Goal: Task Accomplishment & Management: Complete application form

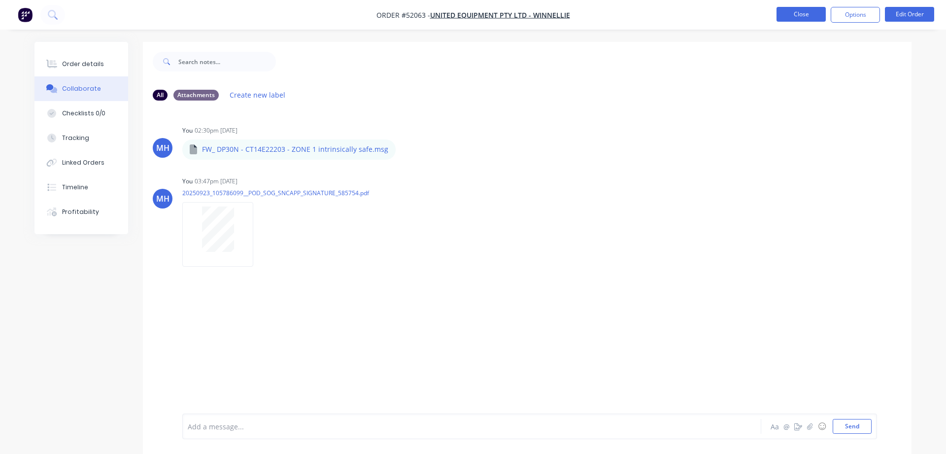
click at [792, 18] on button "Close" at bounding box center [800, 14] width 49 height 15
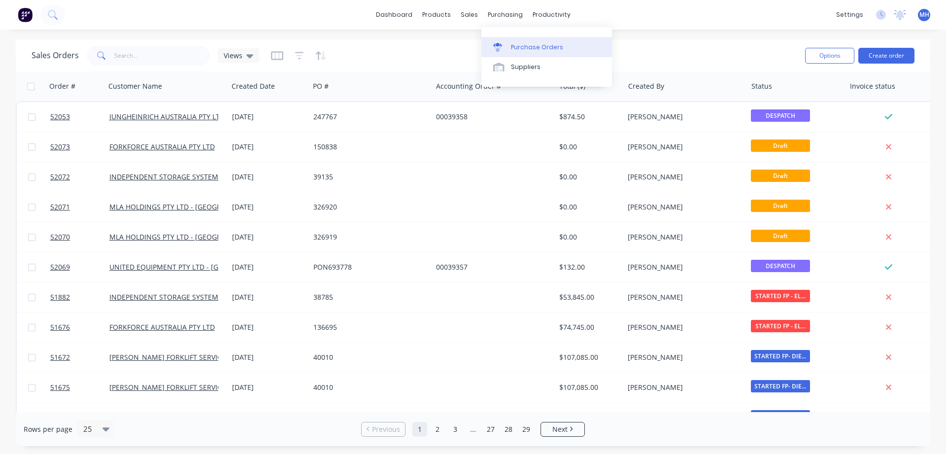
click at [540, 51] on div "Purchase Orders" at bounding box center [537, 47] width 52 height 9
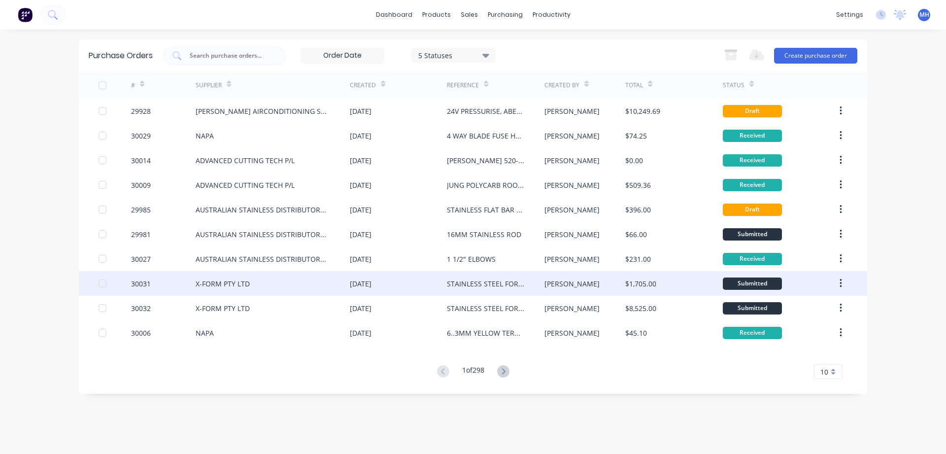
click at [287, 293] on div "X-FORM PTY LTD" at bounding box center [273, 283] width 154 height 25
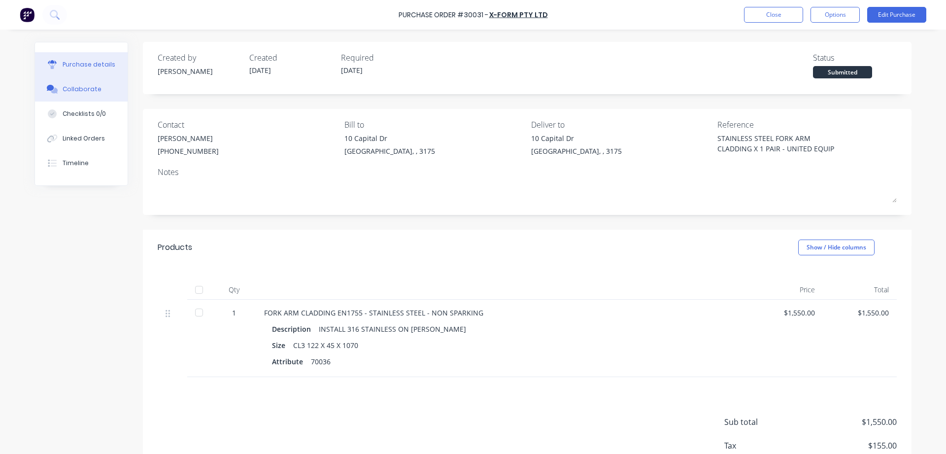
click at [80, 89] on div "Collaborate" at bounding box center [82, 89] width 39 height 9
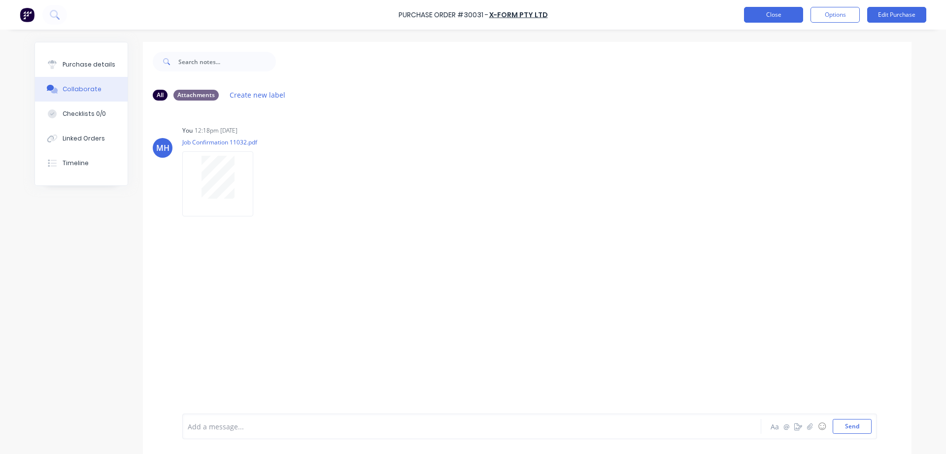
click at [779, 12] on button "Close" at bounding box center [773, 15] width 59 height 16
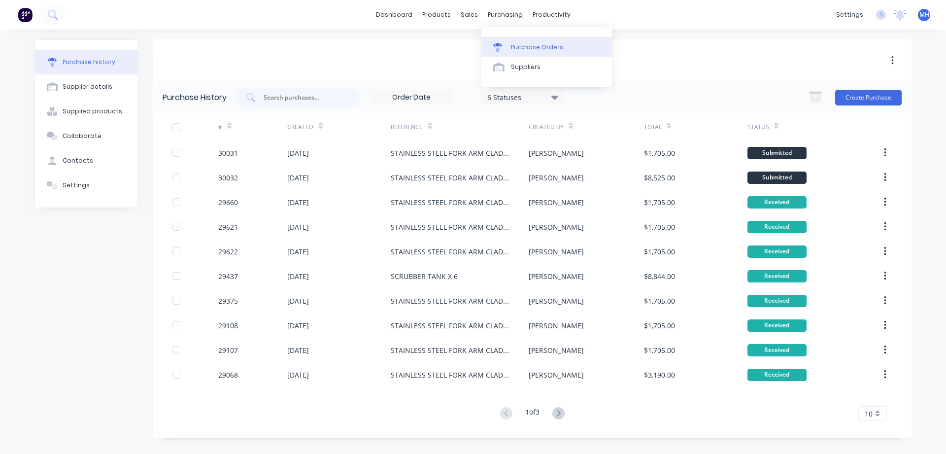
click at [537, 48] on div "Purchase Orders" at bounding box center [537, 47] width 52 height 9
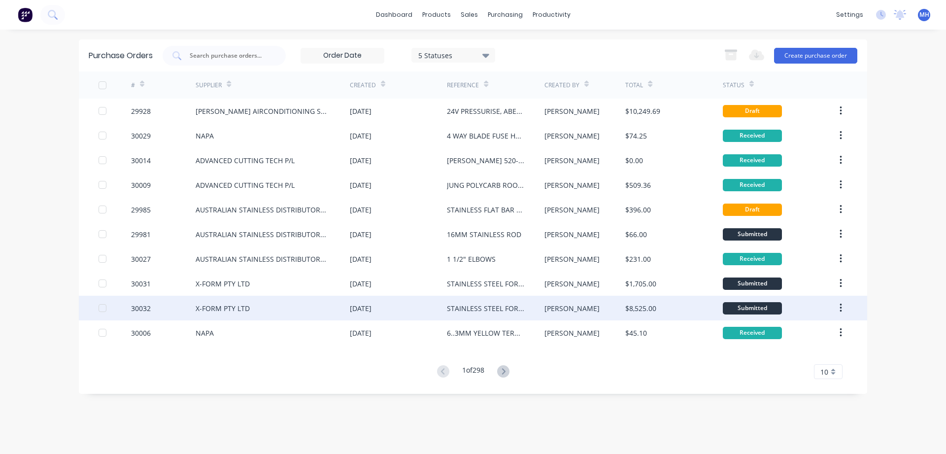
click at [215, 307] on div "X-FORM PTY LTD" at bounding box center [223, 308] width 54 height 10
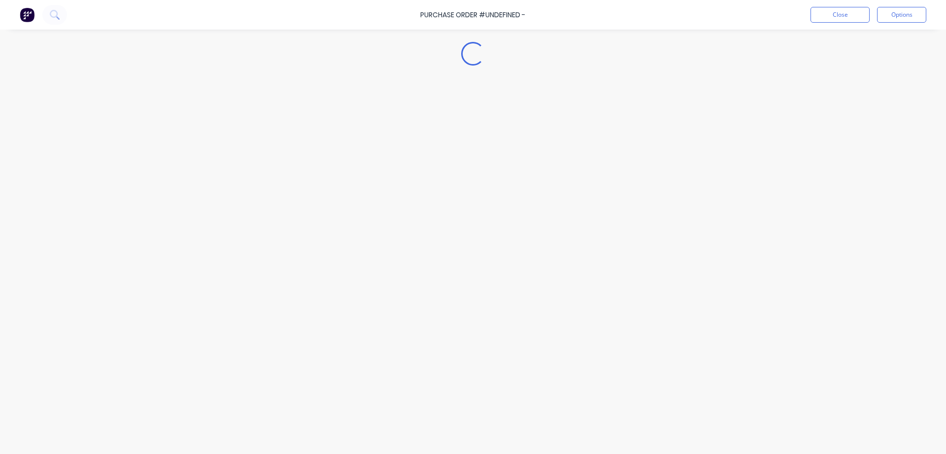
type textarea "x"
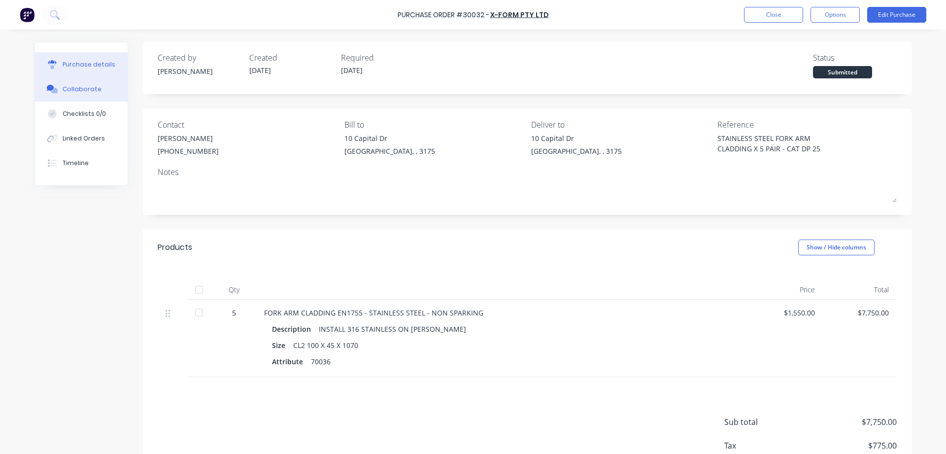
click at [81, 92] on div "Collaborate" at bounding box center [82, 89] width 39 height 9
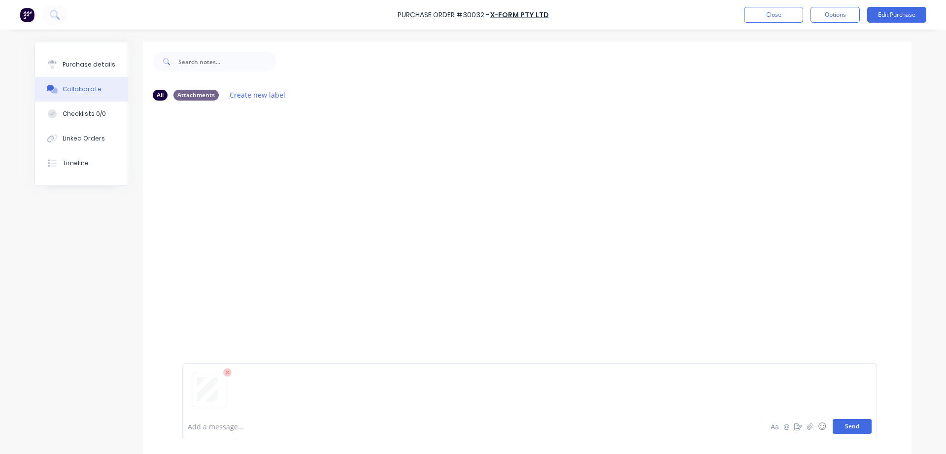
click at [861, 424] on button "Send" at bounding box center [852, 426] width 39 height 15
click at [762, 11] on button "Close" at bounding box center [773, 15] width 59 height 16
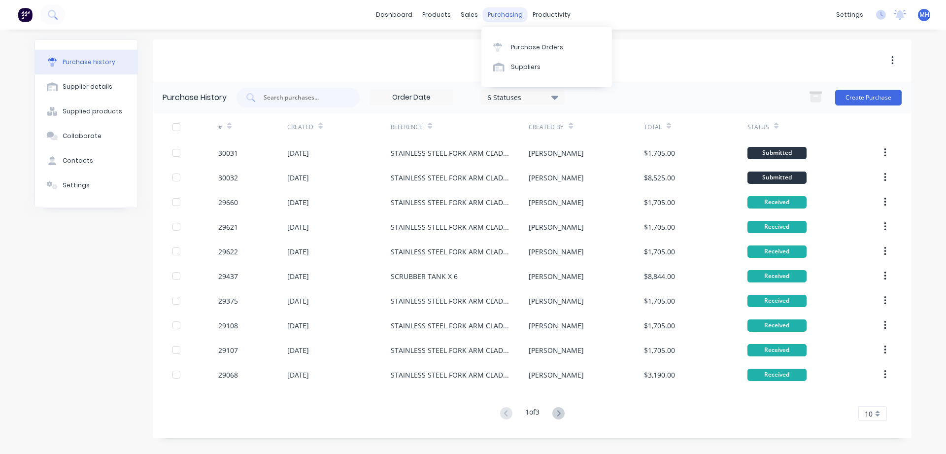
click at [497, 18] on div "purchasing" at bounding box center [505, 14] width 45 height 15
click at [519, 49] on div "Purchase Orders" at bounding box center [537, 47] width 52 height 9
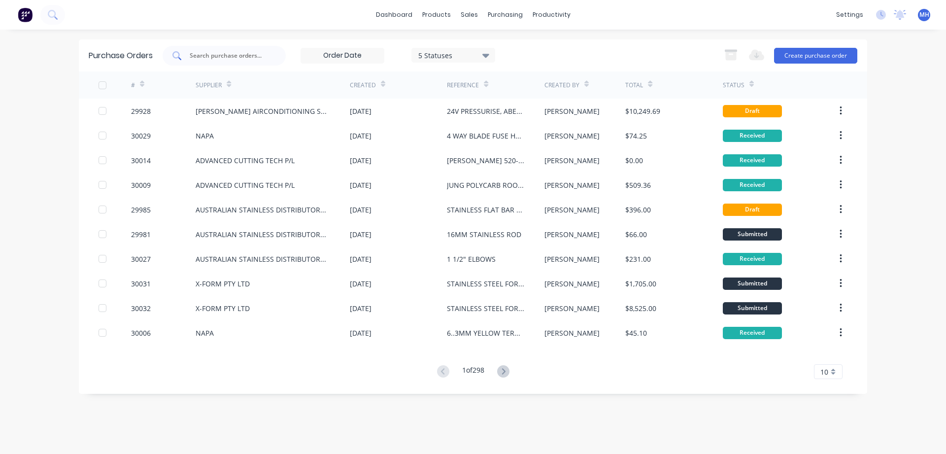
click at [195, 53] on input "text" at bounding box center [230, 56] width 82 height 10
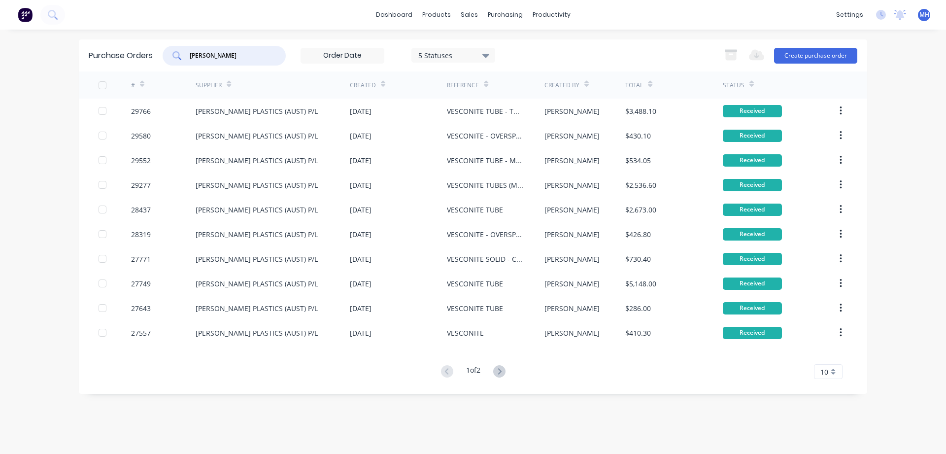
drag, startPoint x: 225, startPoint y: 58, endPoint x: 260, endPoint y: 58, distance: 35.0
click at [260, 58] on input "[PERSON_NAME]" at bounding box center [230, 56] width 82 height 10
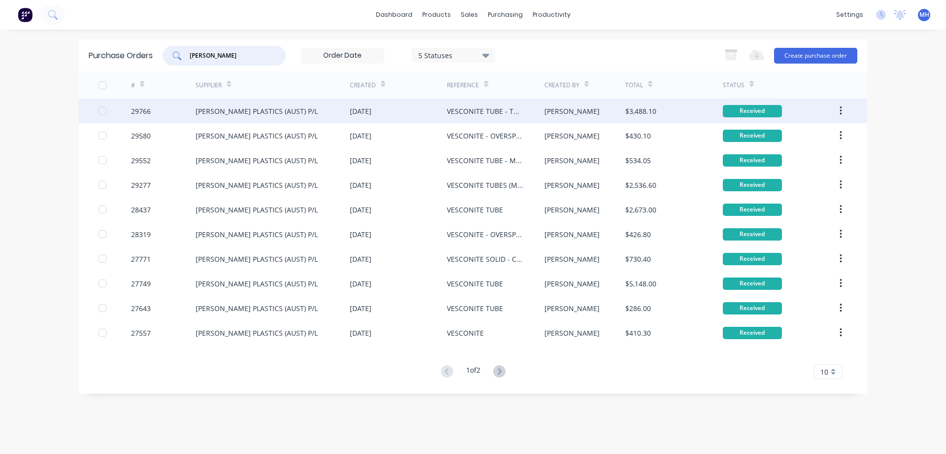
type input "[PERSON_NAME]"
click at [167, 113] on div "29766" at bounding box center [163, 111] width 65 height 25
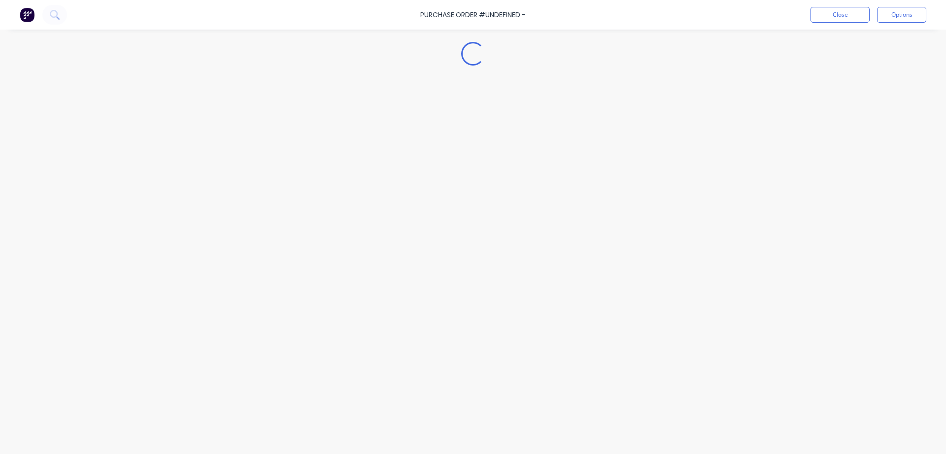
type textarea "x"
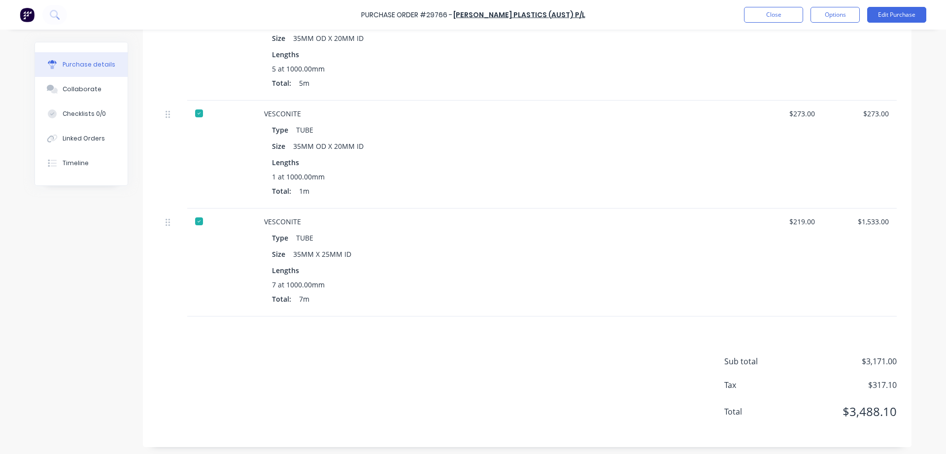
scroll to position [308, 0]
click at [770, 11] on button "Close" at bounding box center [773, 15] width 59 height 16
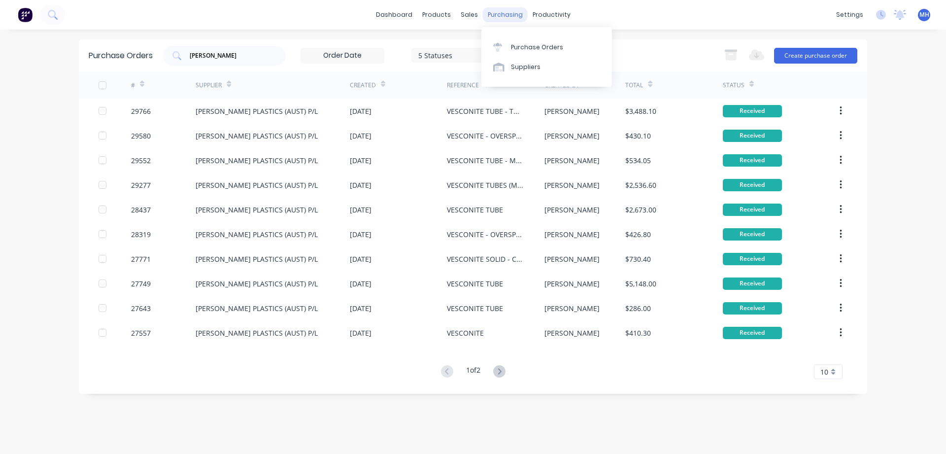
click at [496, 18] on div "purchasing" at bounding box center [505, 14] width 45 height 15
click at [511, 46] on div "Purchase Orders" at bounding box center [537, 47] width 52 height 9
click at [523, 70] on div "Suppliers" at bounding box center [526, 67] width 30 height 9
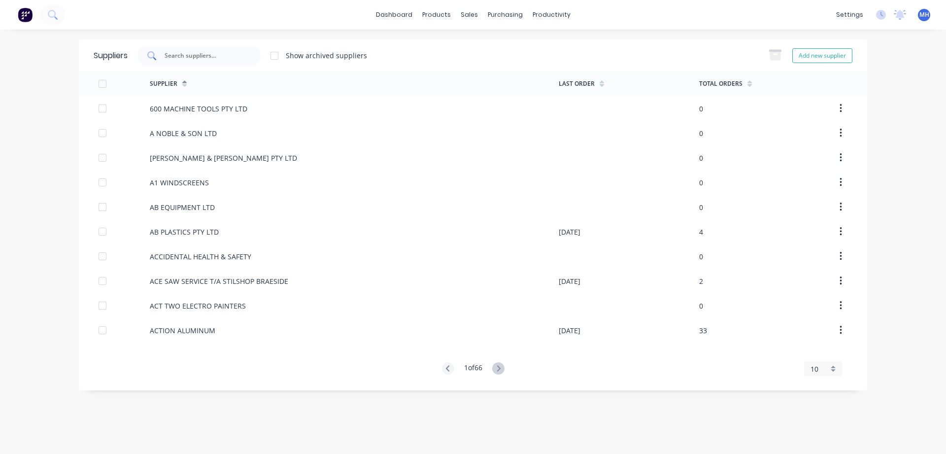
click at [166, 56] on input "text" at bounding box center [205, 56] width 82 height 10
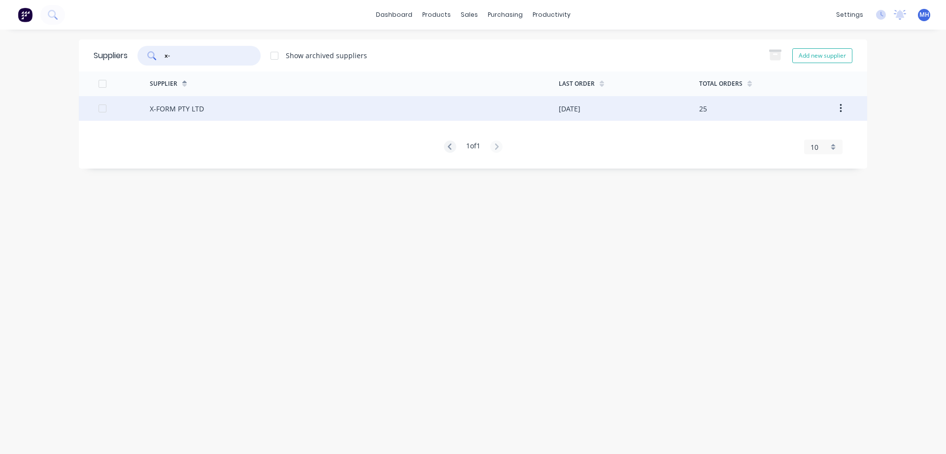
type input "x-"
click at [188, 110] on div "X-FORM PTY LTD" at bounding box center [177, 108] width 54 height 10
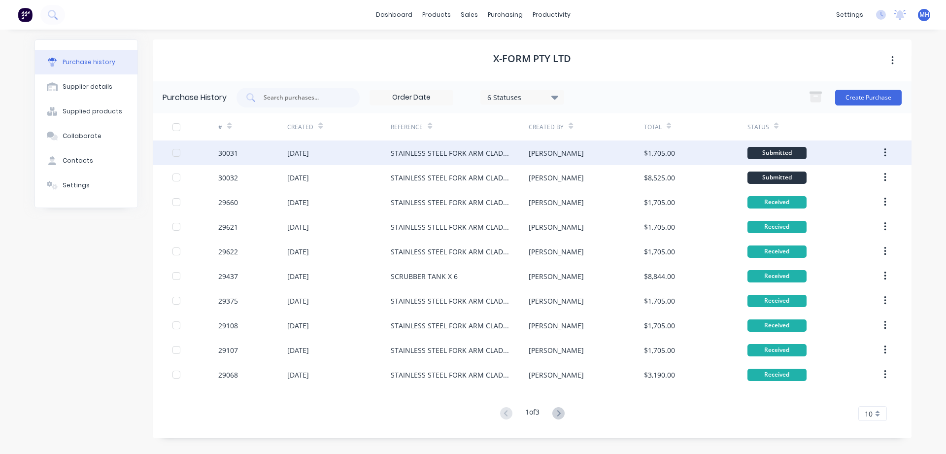
click at [291, 146] on div "[DATE]" at bounding box center [338, 152] width 103 height 25
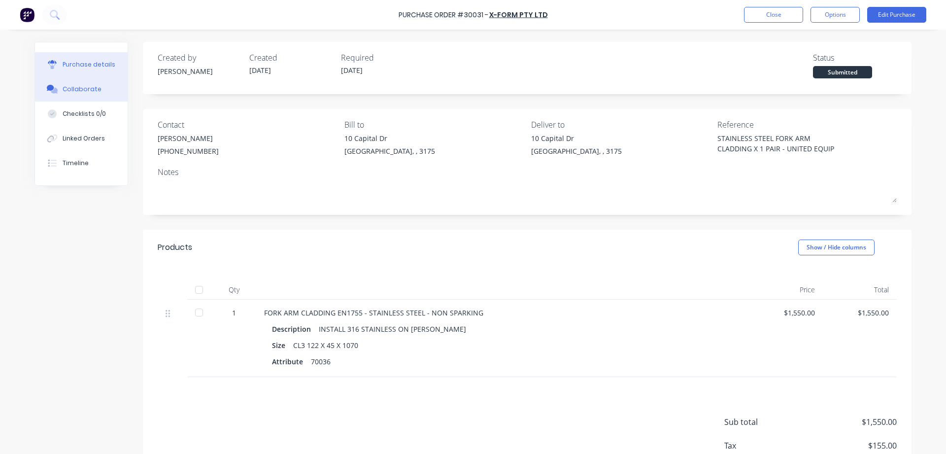
click at [86, 86] on div "Collaborate" at bounding box center [82, 89] width 39 height 9
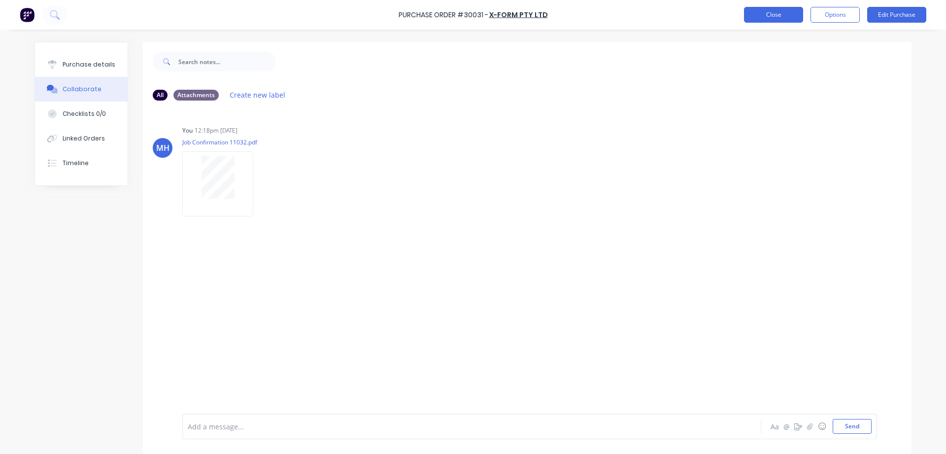
click at [772, 15] on button "Close" at bounding box center [773, 15] width 59 height 16
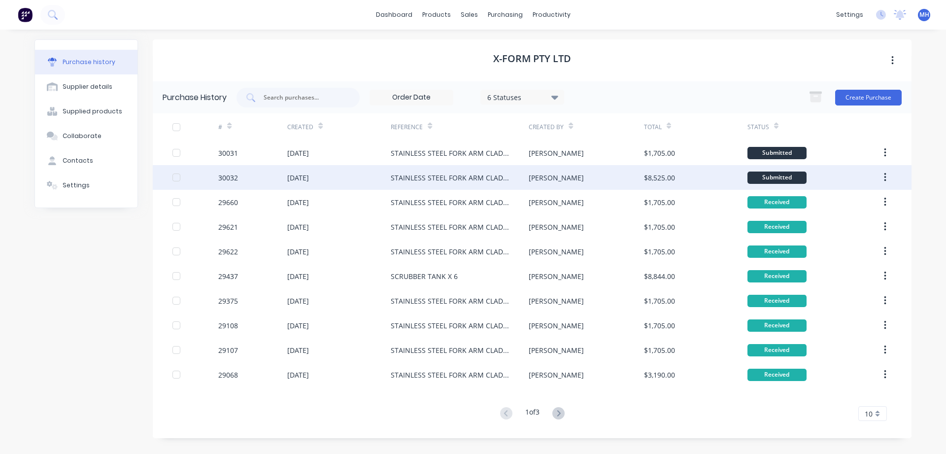
click at [309, 180] on div "[DATE]" at bounding box center [298, 177] width 22 height 10
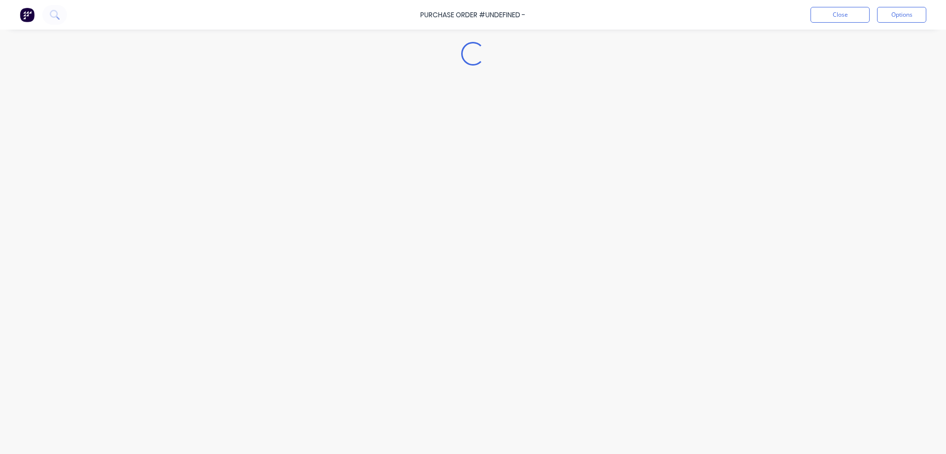
type textarea "x"
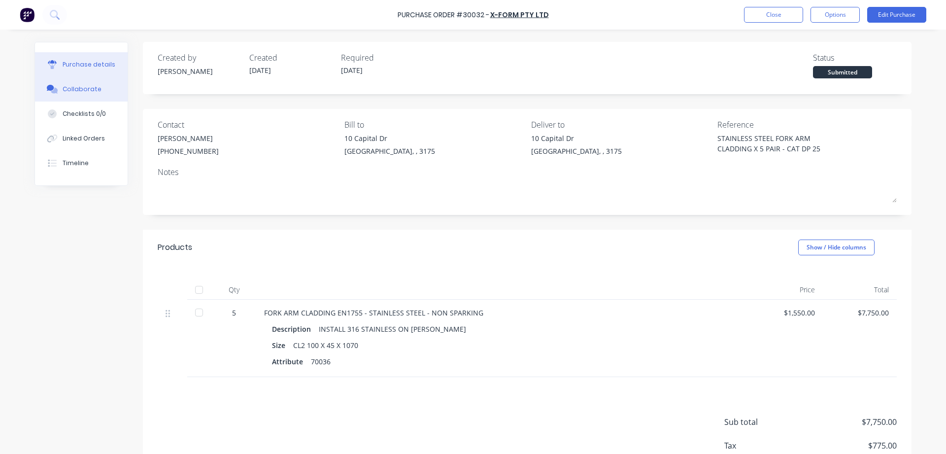
click at [74, 91] on div "Collaborate" at bounding box center [82, 89] width 39 height 9
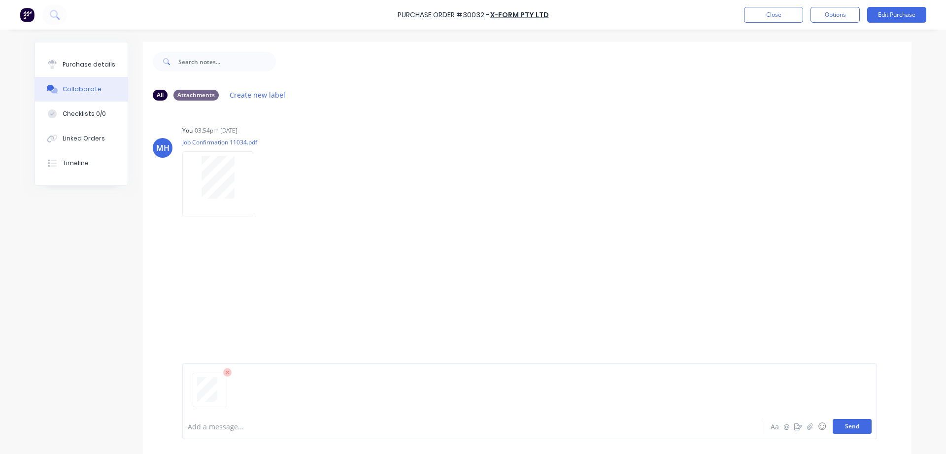
click at [842, 429] on button "Send" at bounding box center [852, 426] width 39 height 15
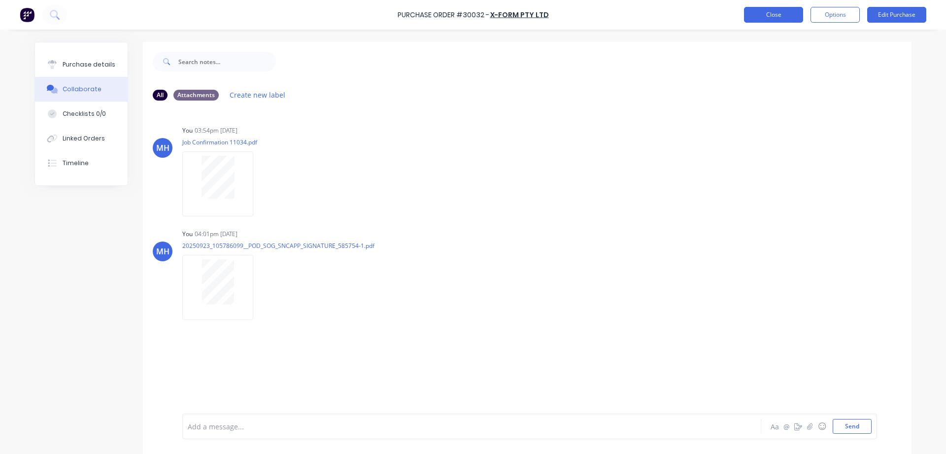
click at [791, 17] on button "Close" at bounding box center [773, 15] width 59 height 16
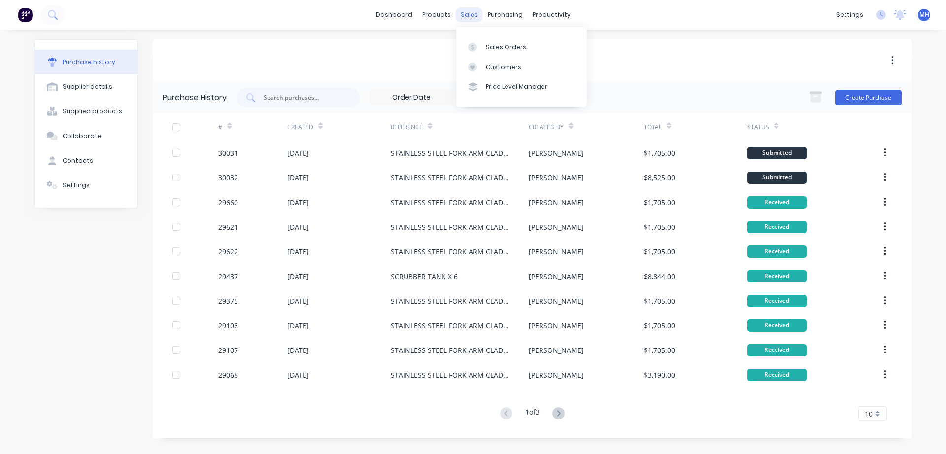
click at [459, 16] on div "sales" at bounding box center [469, 14] width 27 height 15
click at [502, 43] on link "Sales Orders" at bounding box center [521, 47] width 131 height 20
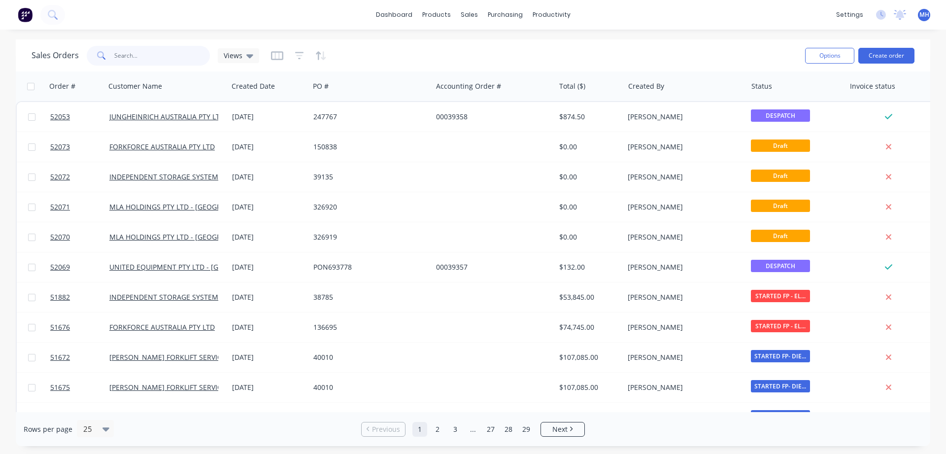
click at [133, 63] on input "text" at bounding box center [162, 56] width 96 height 20
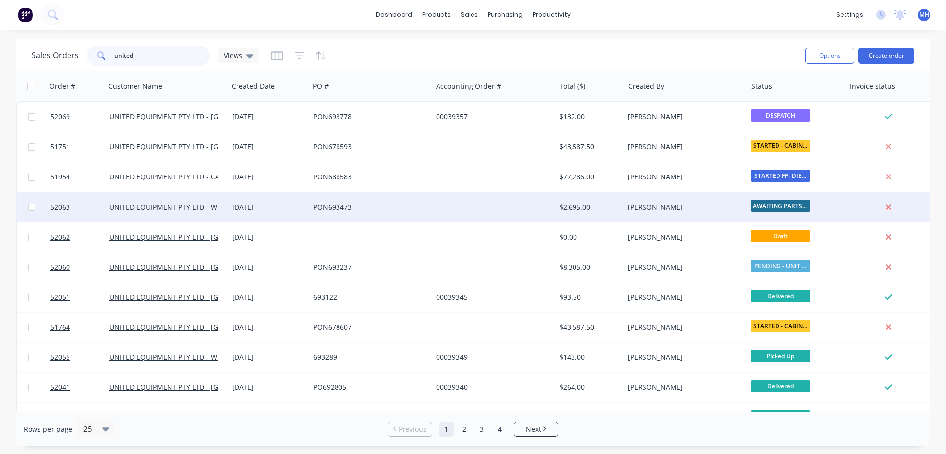
type input "united"
click at [425, 213] on div "PON693473" at bounding box center [370, 207] width 123 height 30
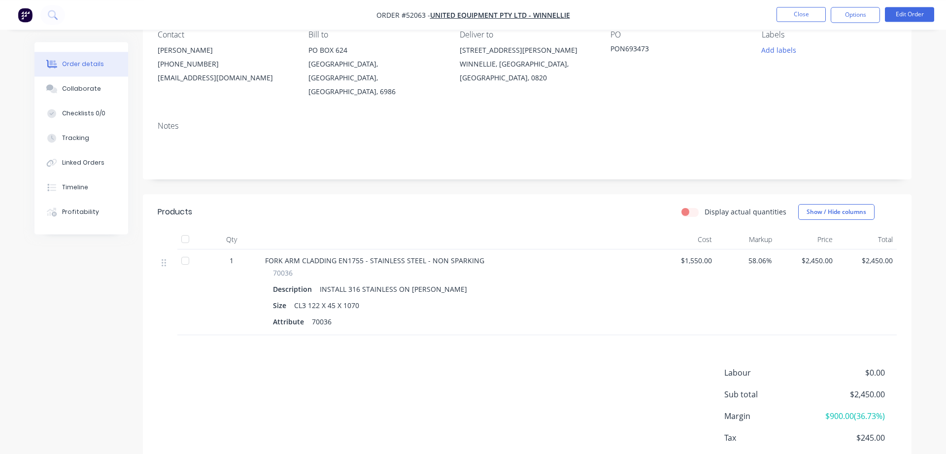
scroll to position [100, 0]
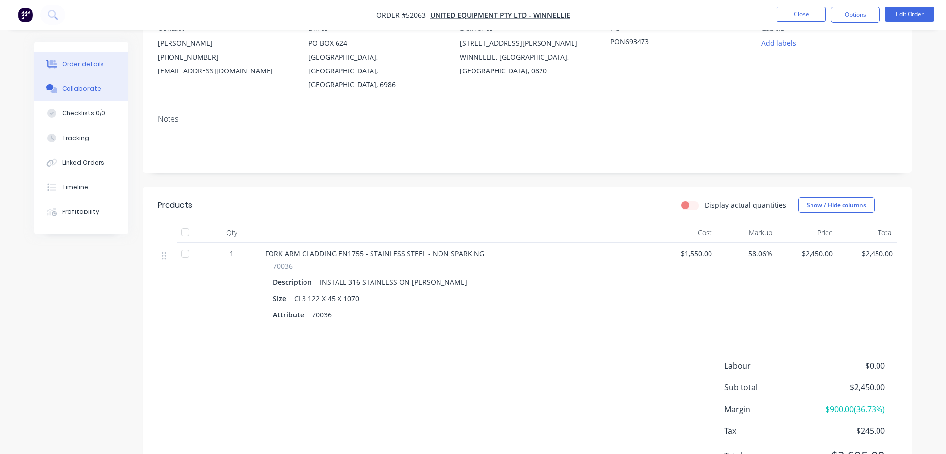
click at [76, 90] on div "Collaborate" at bounding box center [81, 88] width 39 height 9
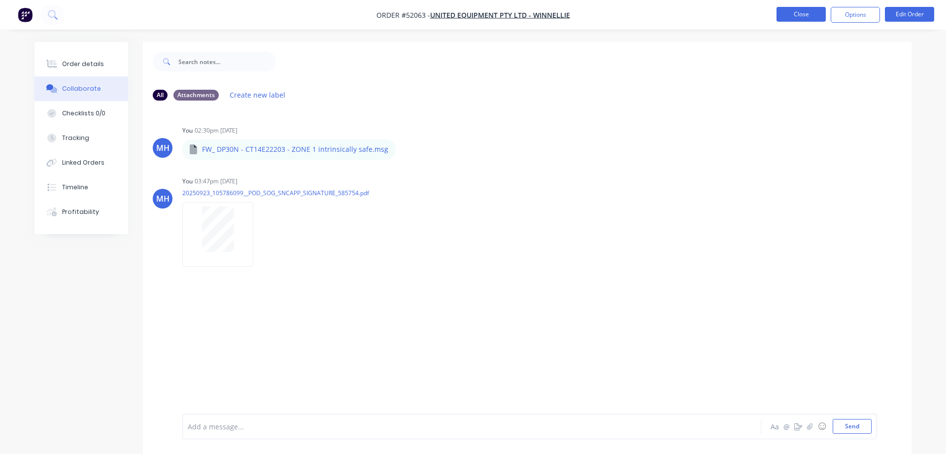
click at [798, 15] on button "Close" at bounding box center [800, 14] width 49 height 15
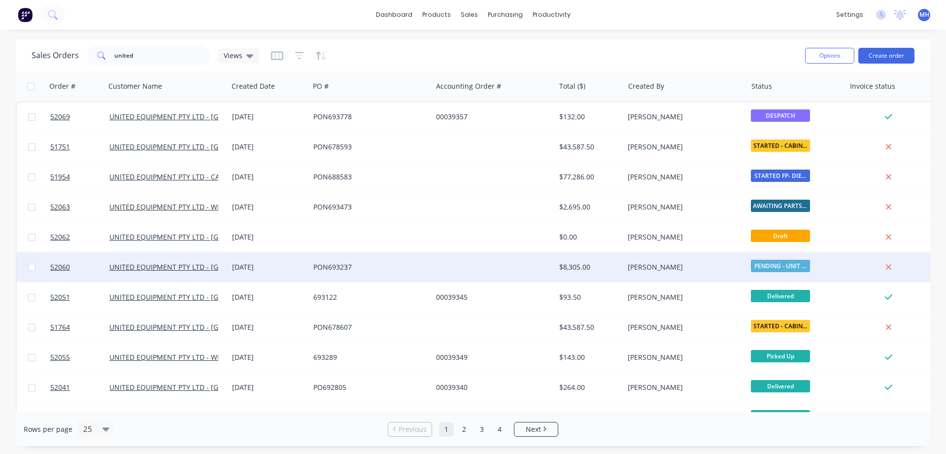
click at [500, 269] on div at bounding box center [493, 267] width 123 height 30
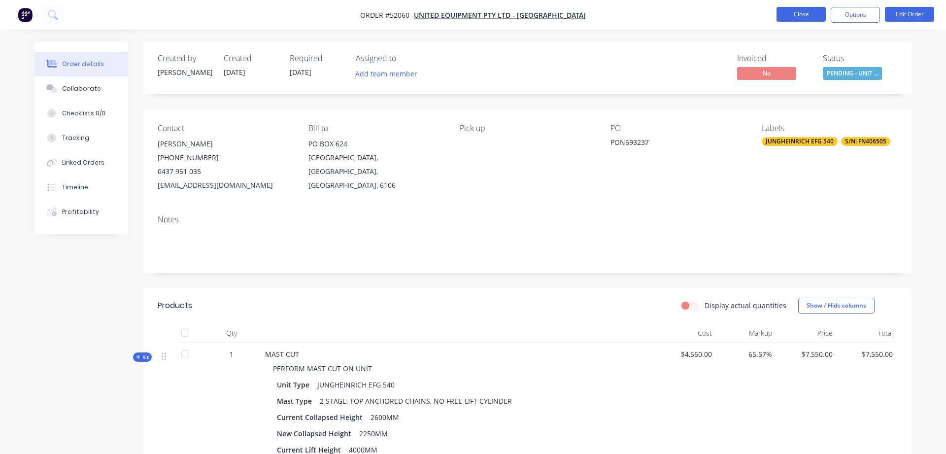
click at [802, 16] on button "Close" at bounding box center [800, 14] width 49 height 15
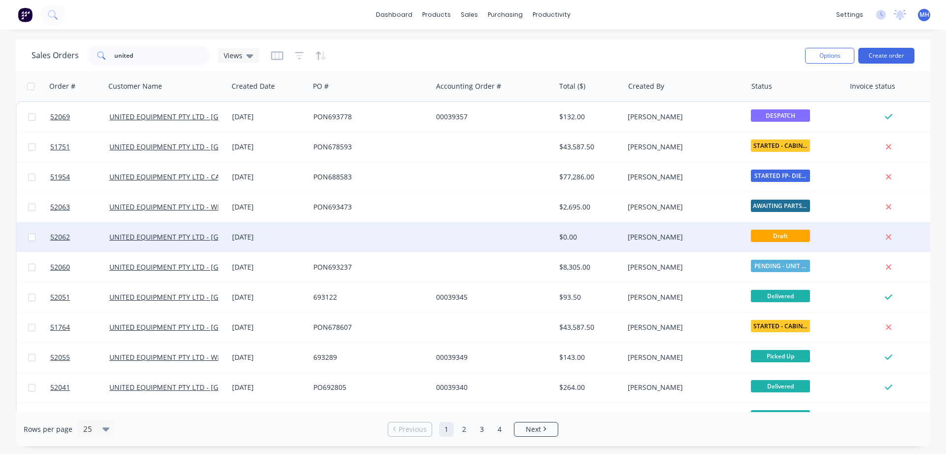
click at [365, 237] on div at bounding box center [370, 237] width 123 height 30
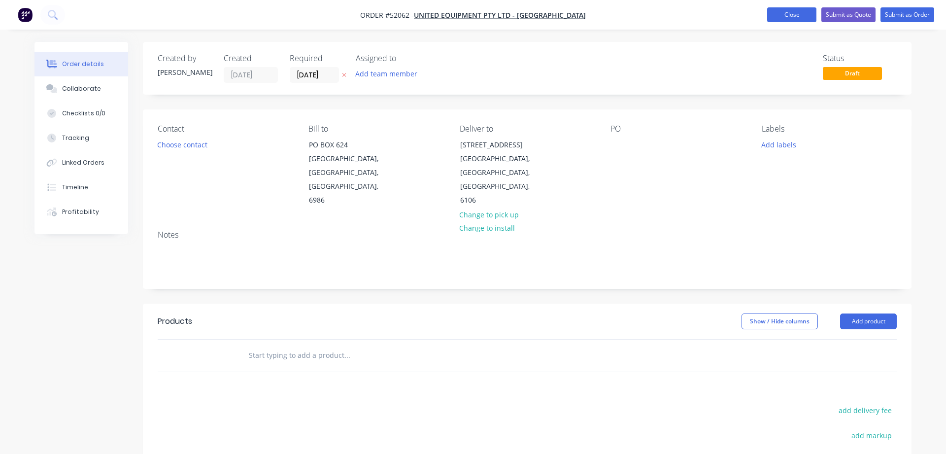
click at [802, 15] on button "Close" at bounding box center [791, 14] width 49 height 15
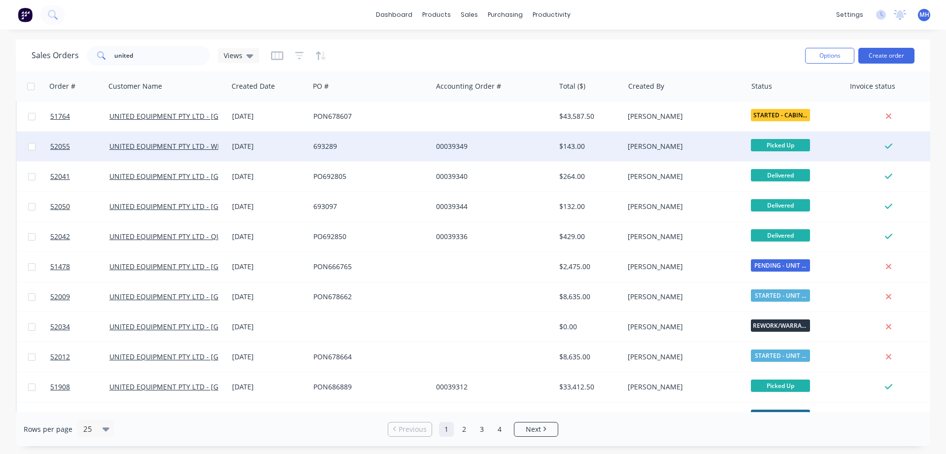
scroll to position [225, 0]
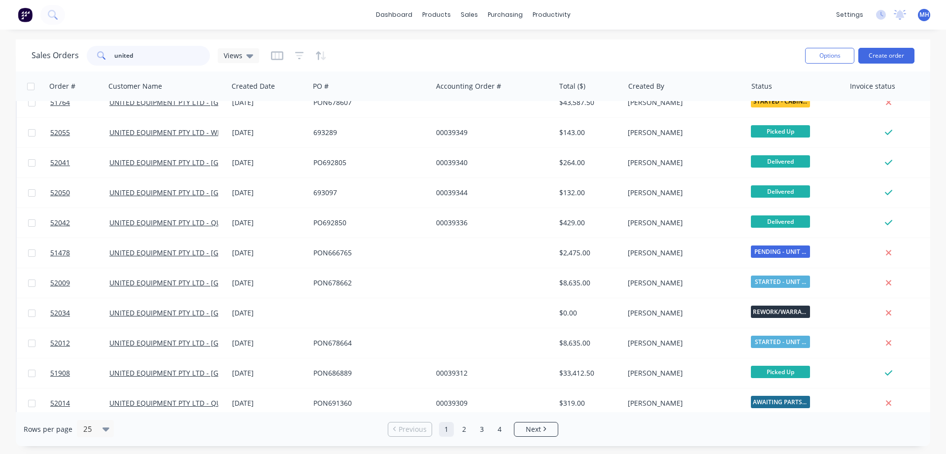
drag, startPoint x: 137, startPoint y: 55, endPoint x: 89, endPoint y: 56, distance: 48.8
click at [114, 56] on input "united" at bounding box center [162, 56] width 96 height 20
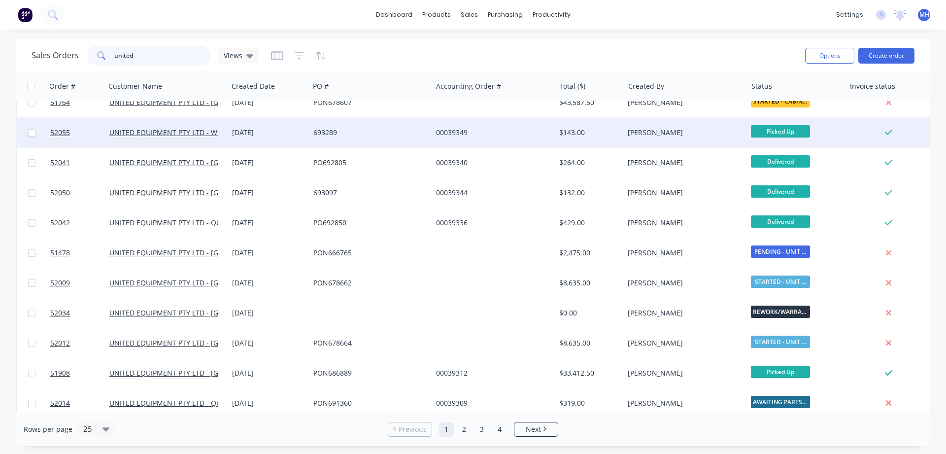
scroll to position [0, 0]
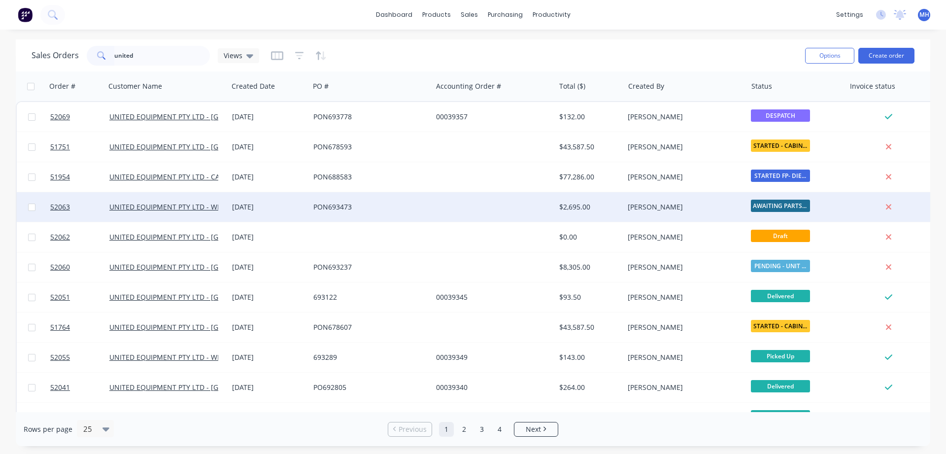
click at [423, 205] on div "PON693473" at bounding box center [370, 207] width 115 height 10
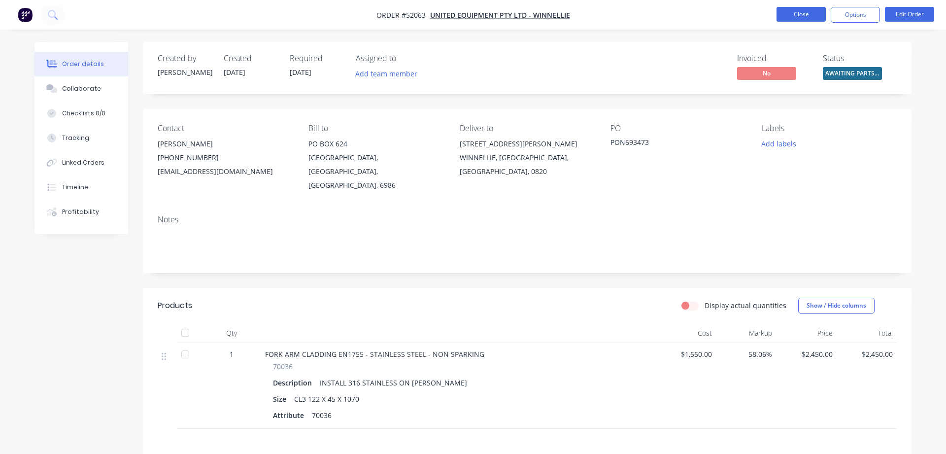
click at [807, 20] on button "Close" at bounding box center [800, 14] width 49 height 15
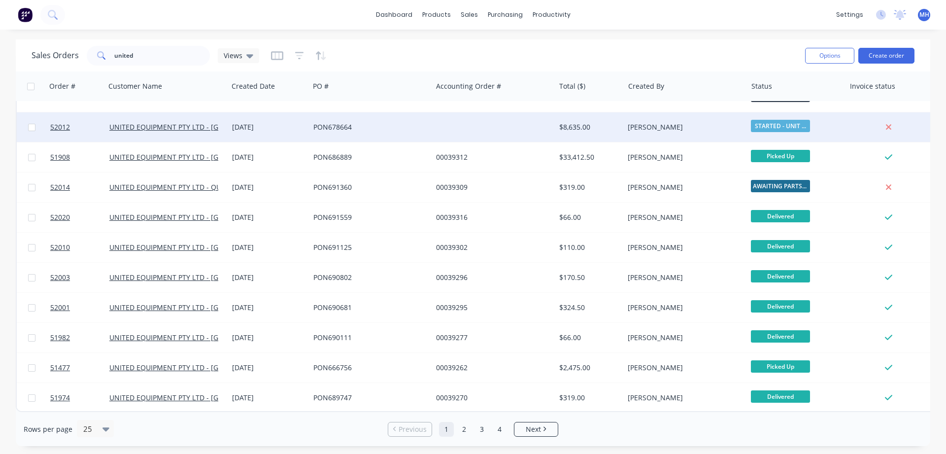
scroll to position [384, 0]
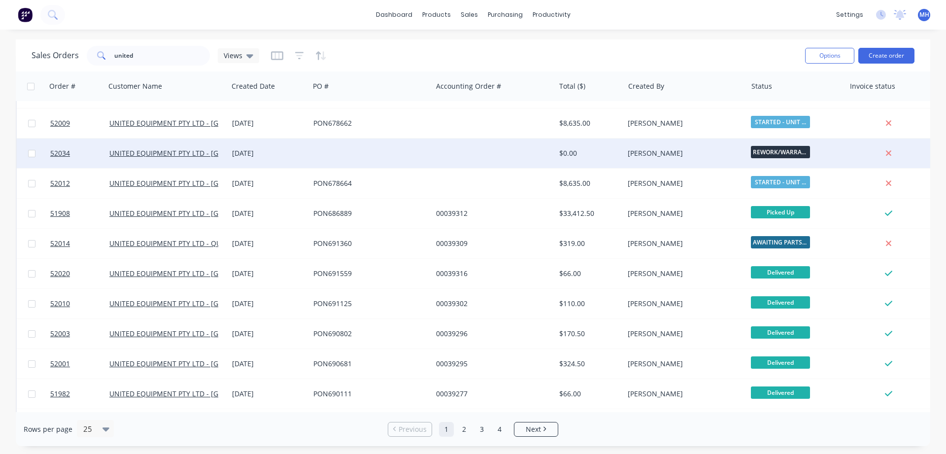
click at [472, 158] on div at bounding box center [493, 153] width 123 height 30
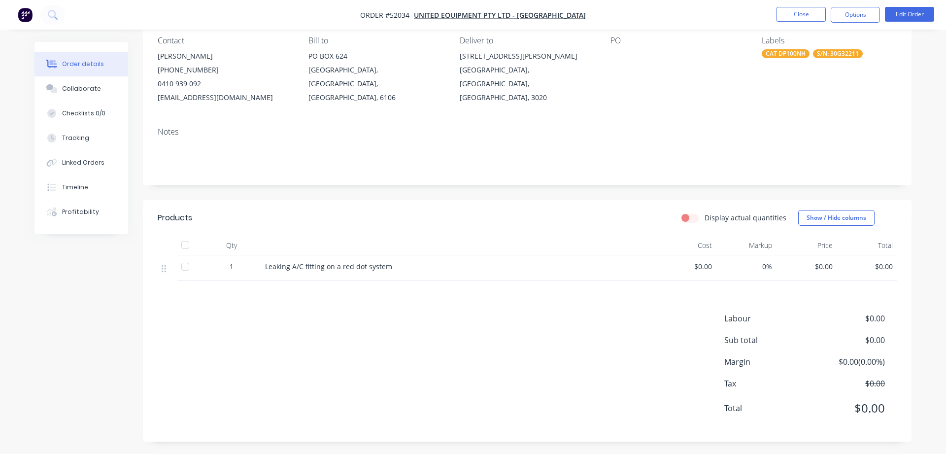
scroll to position [90, 0]
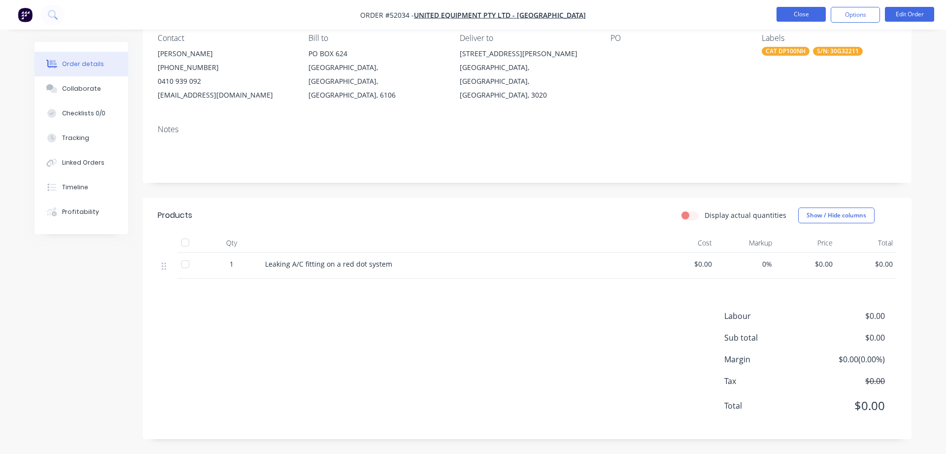
click at [802, 11] on button "Close" at bounding box center [800, 14] width 49 height 15
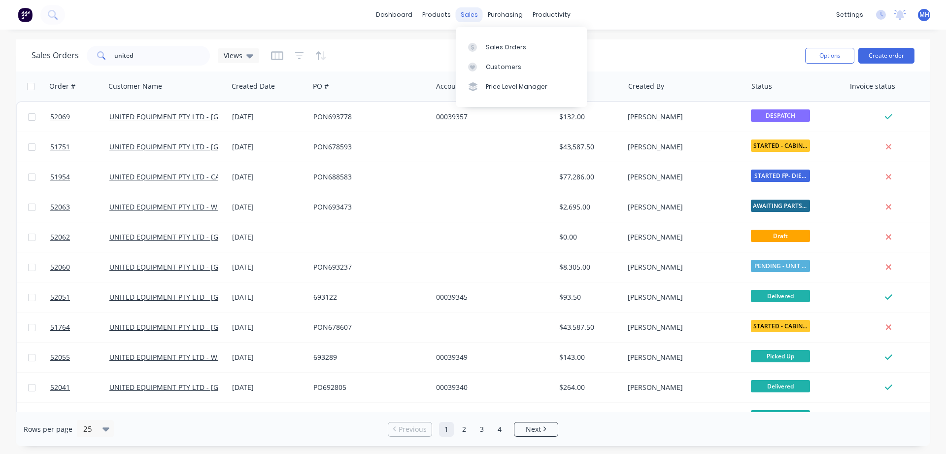
click at [468, 10] on div "sales" at bounding box center [469, 14] width 27 height 15
click at [506, 49] on div "Sales Orders" at bounding box center [506, 47] width 40 height 9
drag, startPoint x: 141, startPoint y: 53, endPoint x: 91, endPoint y: 55, distance: 49.8
click at [114, 55] on input "united" at bounding box center [162, 56] width 96 height 20
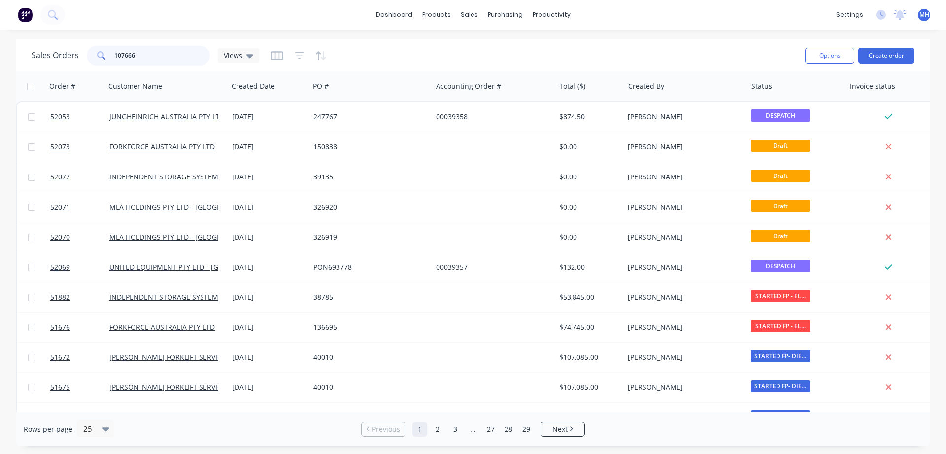
type input "1076669"
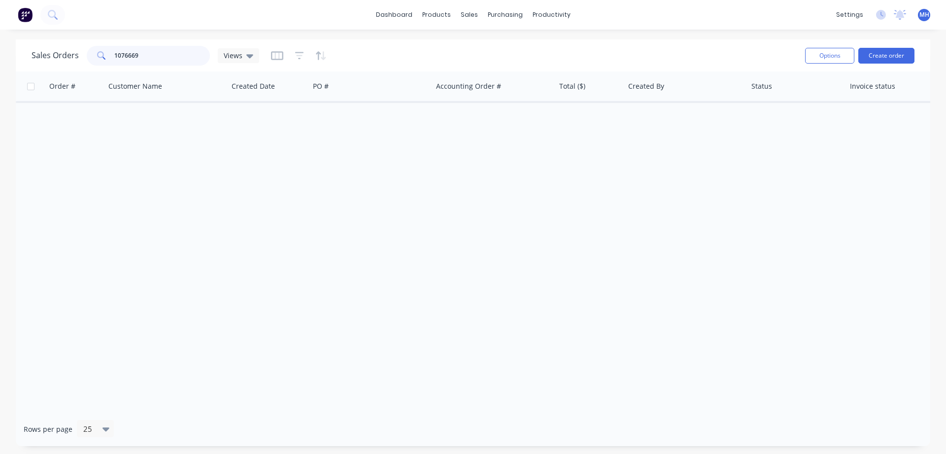
drag, startPoint x: 144, startPoint y: 55, endPoint x: 75, endPoint y: 63, distance: 69.0
click at [114, 63] on input "1076669" at bounding box center [162, 56] width 96 height 20
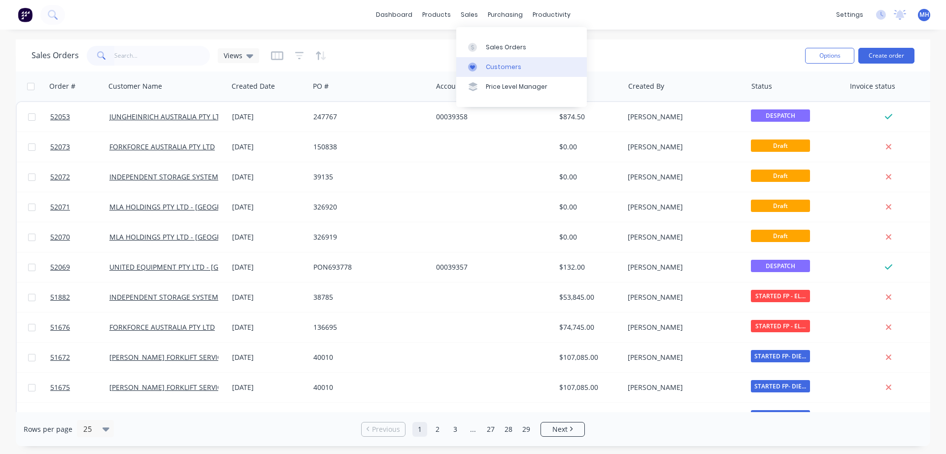
click at [483, 65] on link "Customers" at bounding box center [521, 67] width 131 height 20
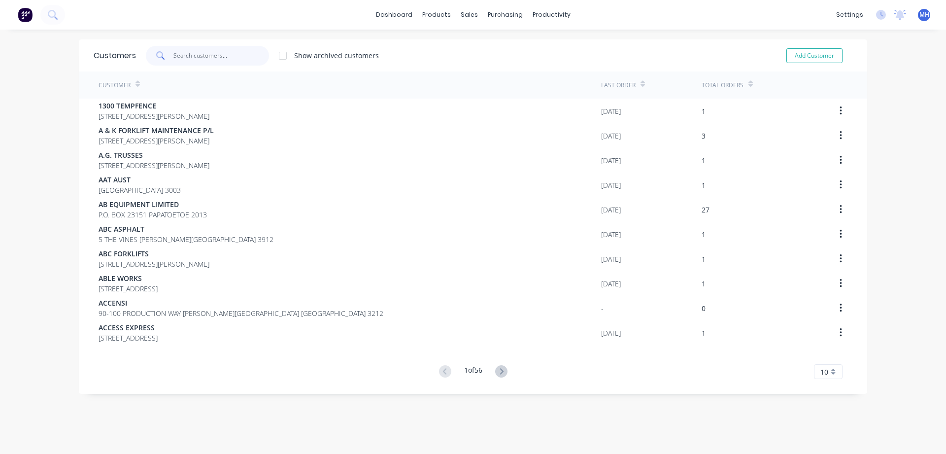
click at [184, 54] on input "text" at bounding box center [221, 56] width 96 height 20
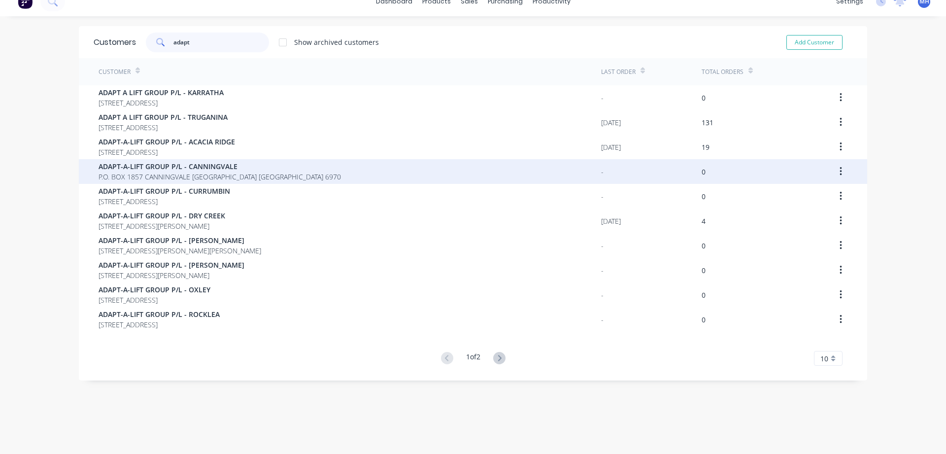
scroll to position [20, 0]
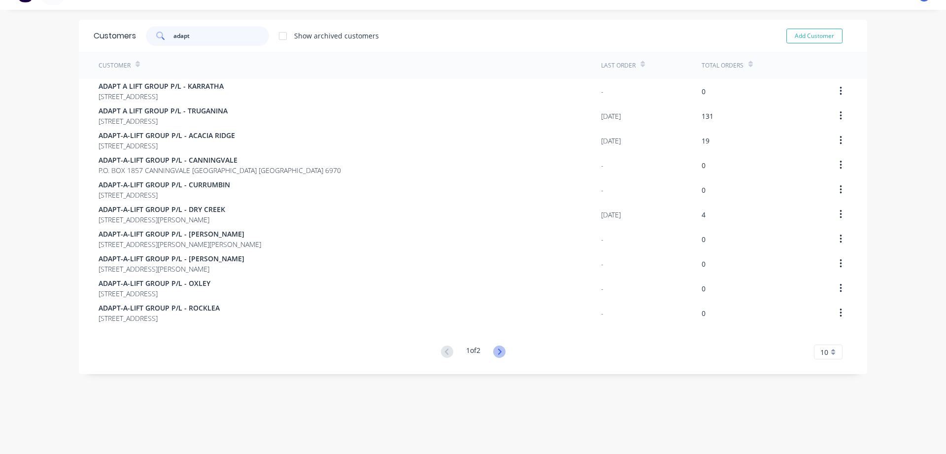
type input "adapt"
click at [503, 353] on icon at bounding box center [499, 351] width 12 height 12
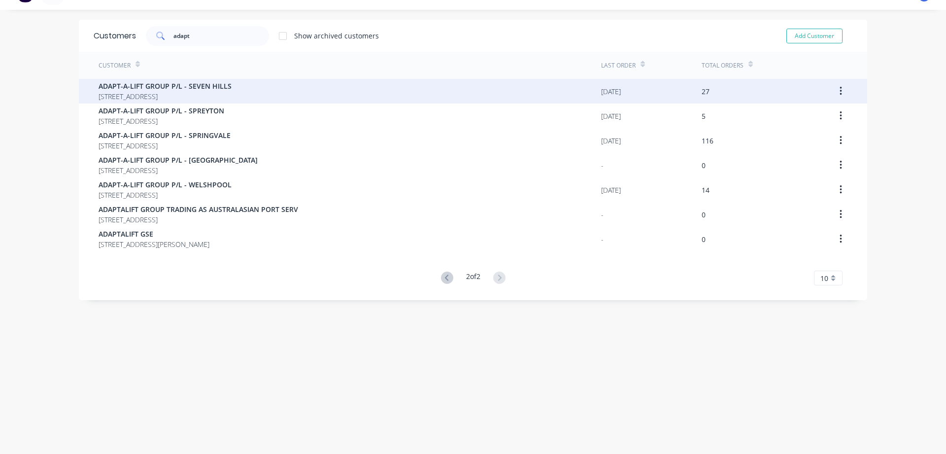
click at [203, 93] on span "[STREET_ADDRESS]" at bounding box center [165, 96] width 133 height 10
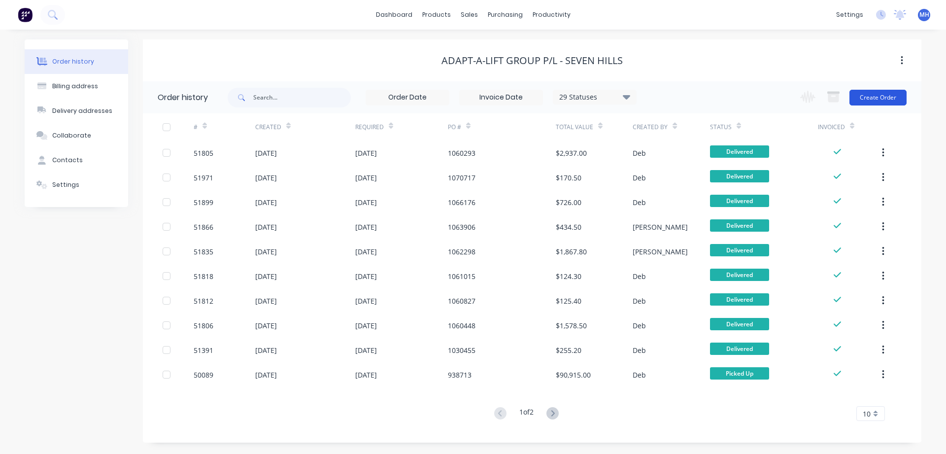
click at [879, 99] on button "Create Order" at bounding box center [877, 98] width 57 height 16
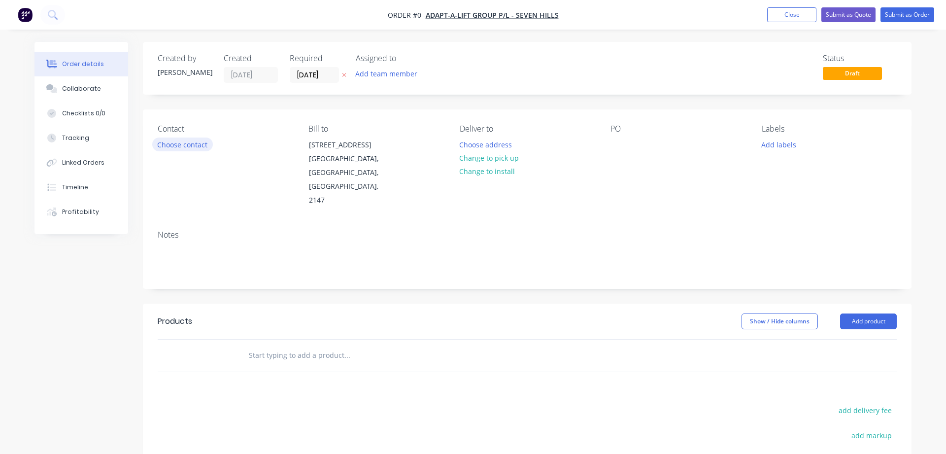
click at [173, 150] on button "Choose contact" at bounding box center [182, 143] width 61 height 13
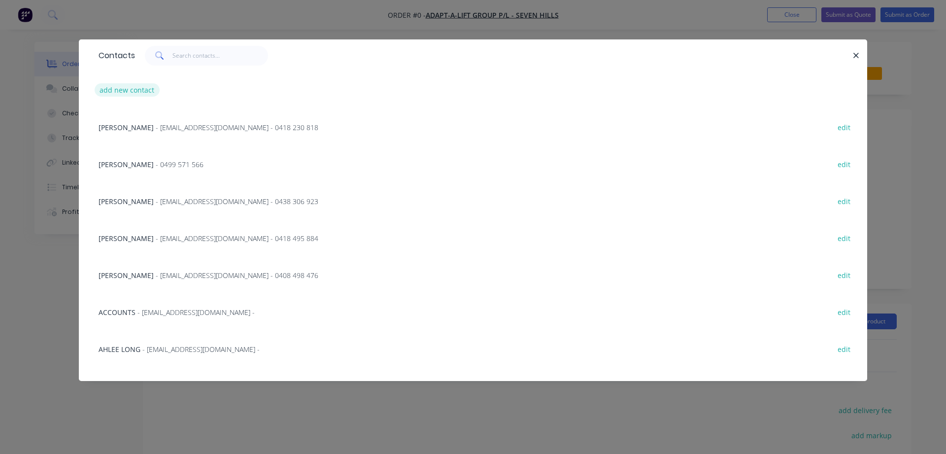
click at [120, 89] on button "add new contact" at bounding box center [127, 89] width 65 height 13
select select "AU"
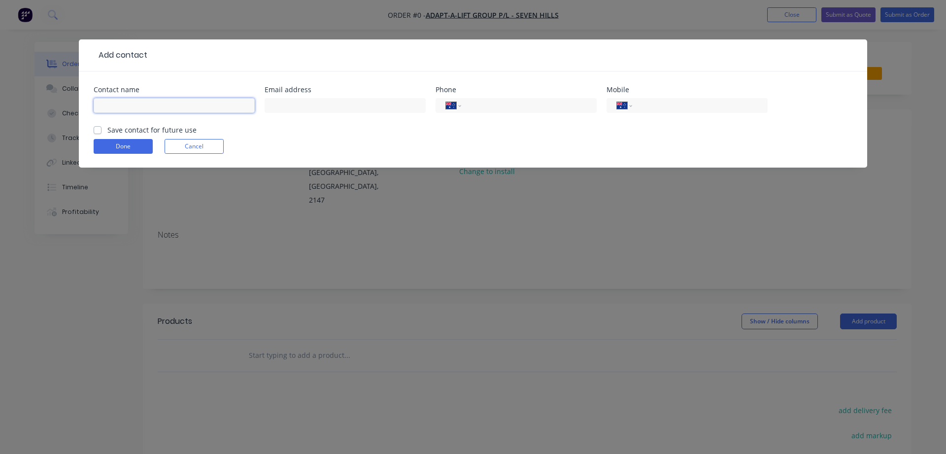
click at [158, 109] on input "text" at bounding box center [174, 105] width 161 height 15
type input "[PERSON_NAME]"
click at [205, 148] on button "Cancel" at bounding box center [194, 146] width 59 height 15
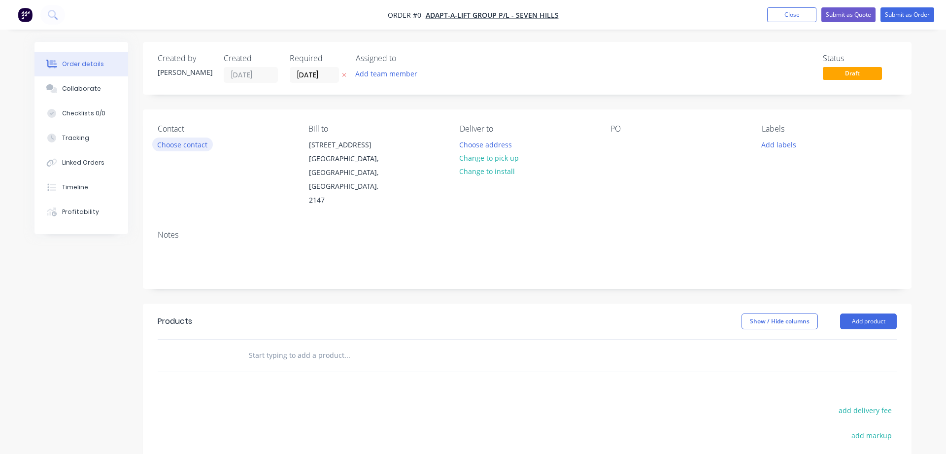
click at [181, 148] on button "Choose contact" at bounding box center [182, 143] width 61 height 13
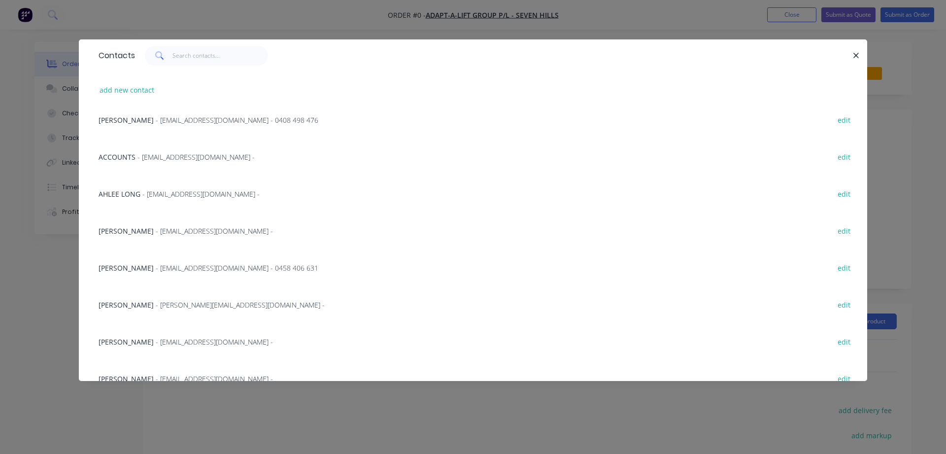
scroll to position [168, 0]
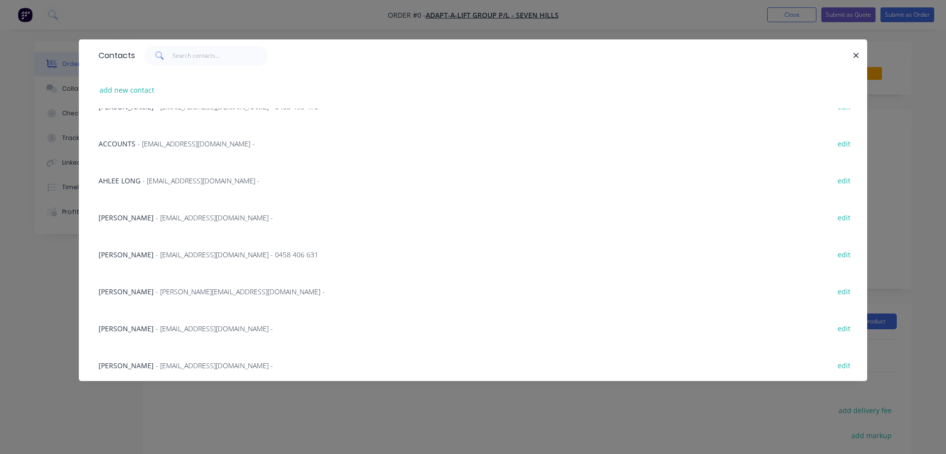
click at [156, 325] on span "- [EMAIL_ADDRESS][DOMAIN_NAME] -" at bounding box center [214, 328] width 117 height 9
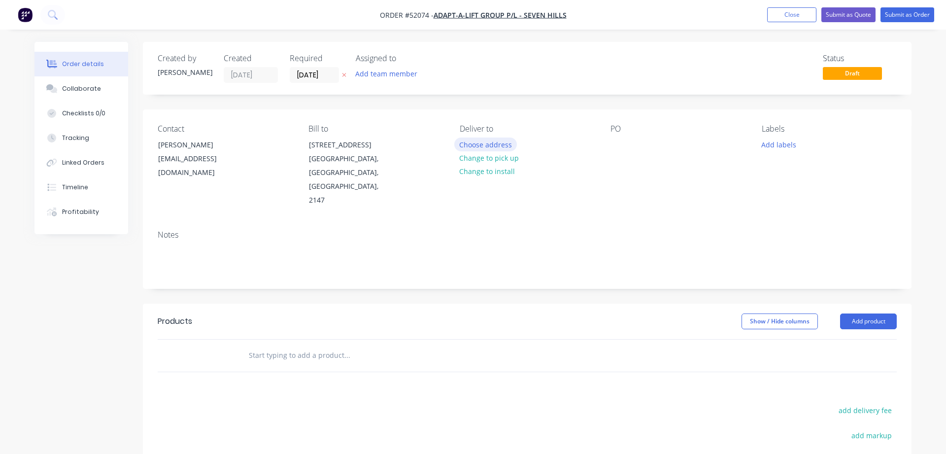
click at [475, 145] on button "Choose address" at bounding box center [485, 143] width 63 height 13
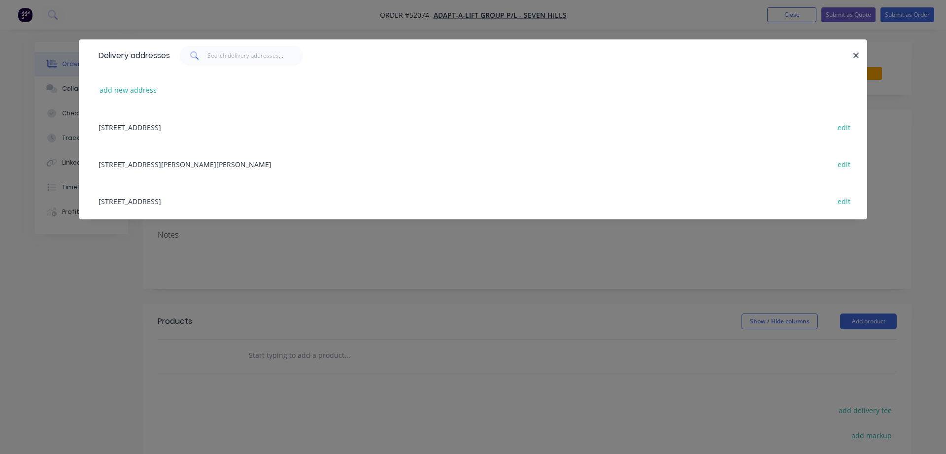
click at [192, 128] on div "[STREET_ADDRESS] edit" at bounding box center [473, 126] width 759 height 37
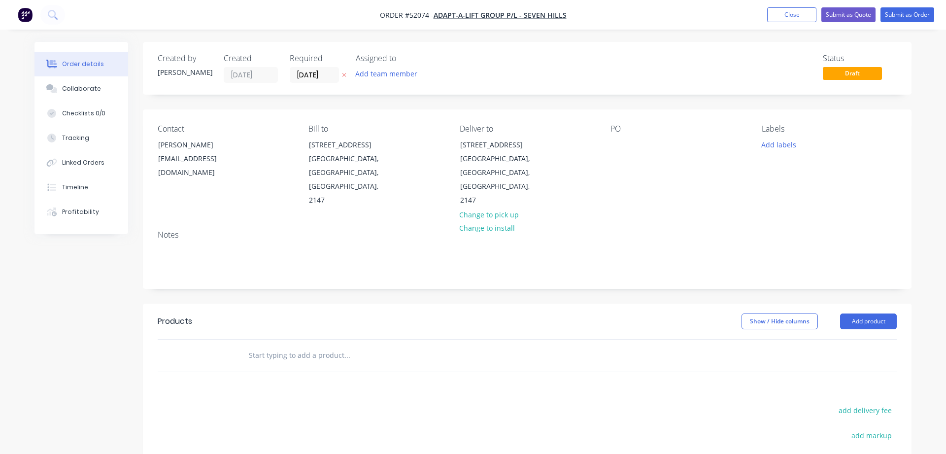
click at [616, 154] on div "PO" at bounding box center [677, 165] width 135 height 83
click at [616, 148] on div at bounding box center [618, 144] width 16 height 14
click at [263, 345] on input "text" at bounding box center [346, 355] width 197 height 20
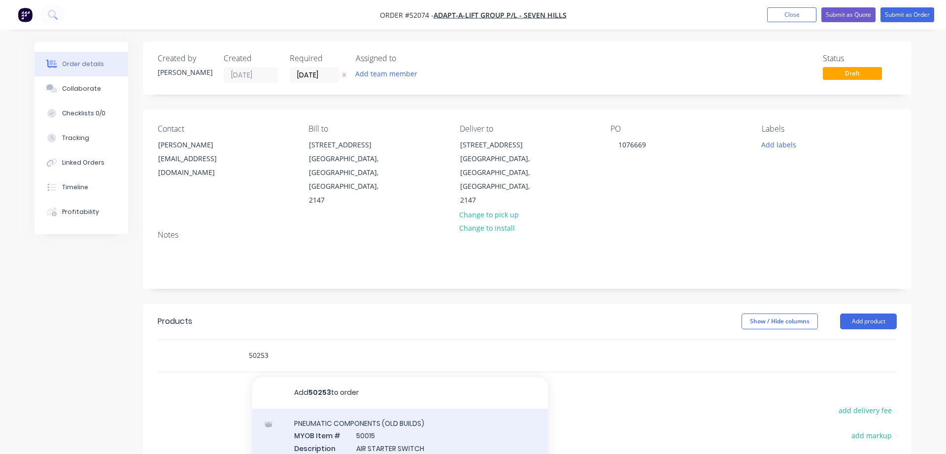
type input "50253"
click at [380, 409] on div "PNEUMATIC COMPONENTS (OLD BUILDS) MYOB Item # 50015 Description AIR STARTER SWI…" at bounding box center [400, 459] width 296 height 102
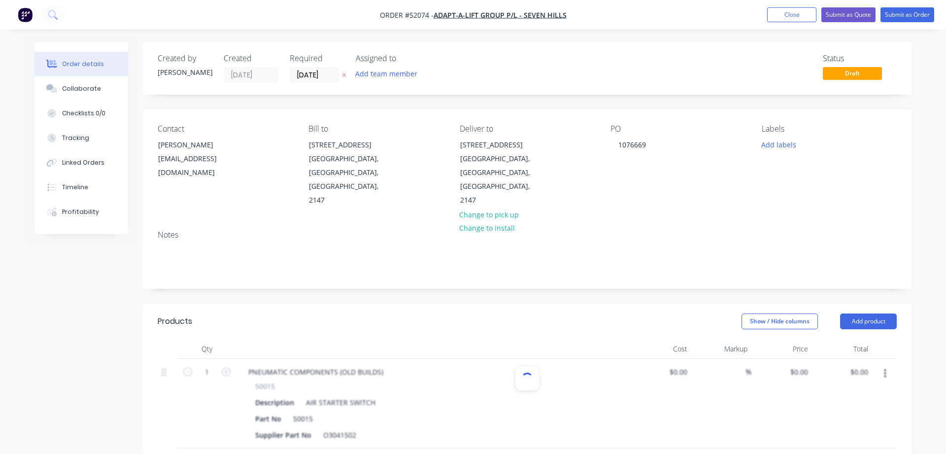
type input "$350.00"
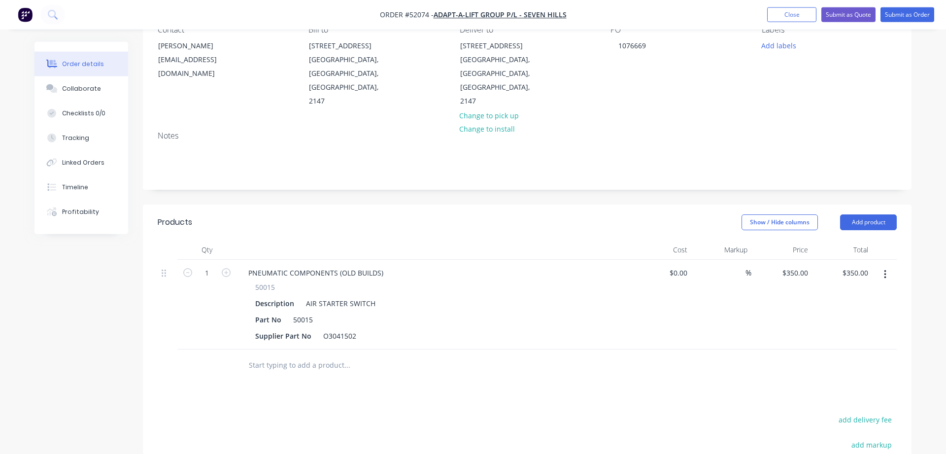
scroll to position [100, 0]
click at [888, 264] on button "button" at bounding box center [884, 273] width 23 height 18
click at [851, 351] on div "Delete" at bounding box center [850, 358] width 76 height 14
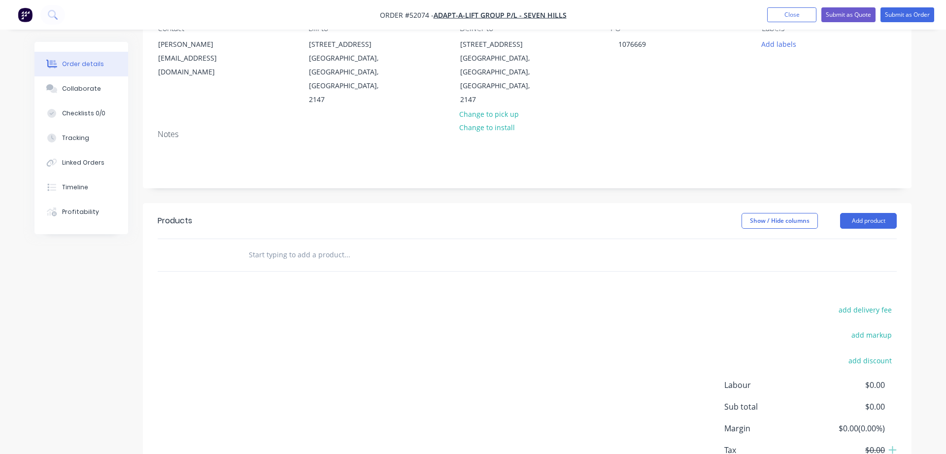
click at [265, 245] on input "text" at bounding box center [346, 255] width 197 height 20
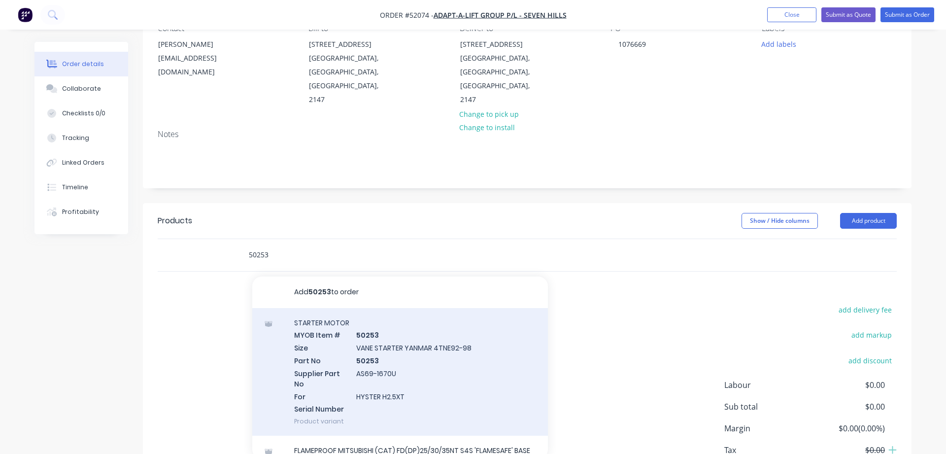
type input "50253"
click at [325, 323] on div "STARTER MOTOR MYOB Item # 50253 Size VANE STARTER YANMAR 4TNE92-98 Part No 5025…" at bounding box center [400, 372] width 296 height 128
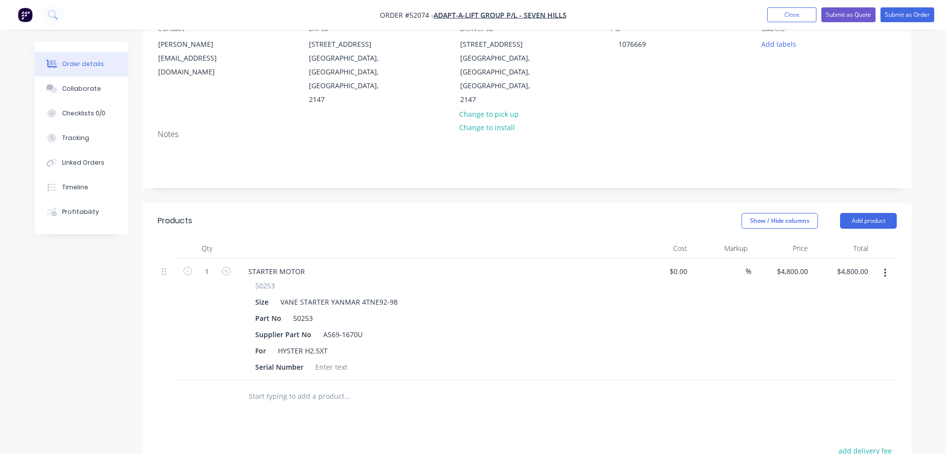
click at [526, 310] on div "50253 Size VANE STARTER YANMAR 4TNE92-98 Part No 50253 Supplier Part No AS69-16…" at bounding box center [433, 327] width 386 height 94
click at [897, 18] on button "Submit as Order" at bounding box center [907, 14] width 54 height 15
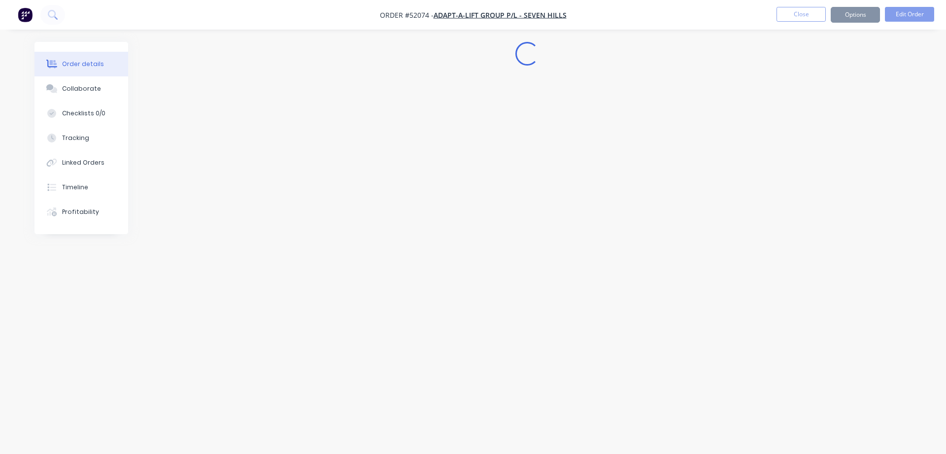
scroll to position [0, 0]
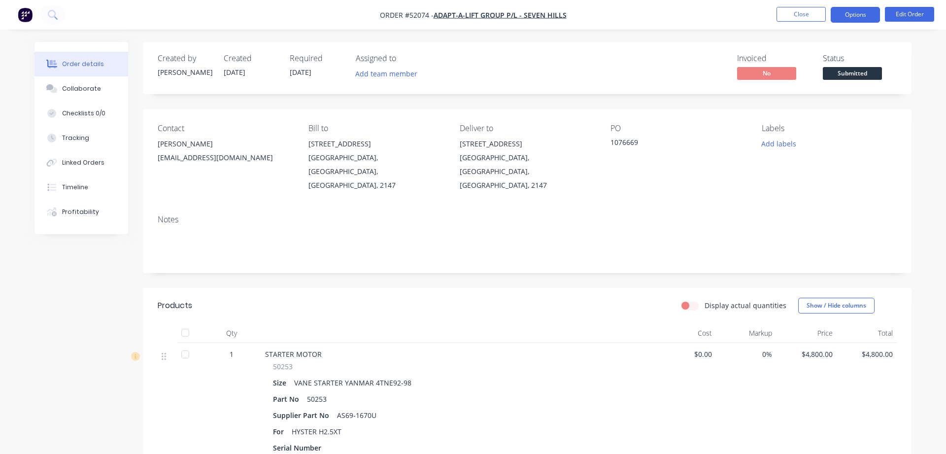
click at [847, 17] on button "Options" at bounding box center [855, 15] width 49 height 16
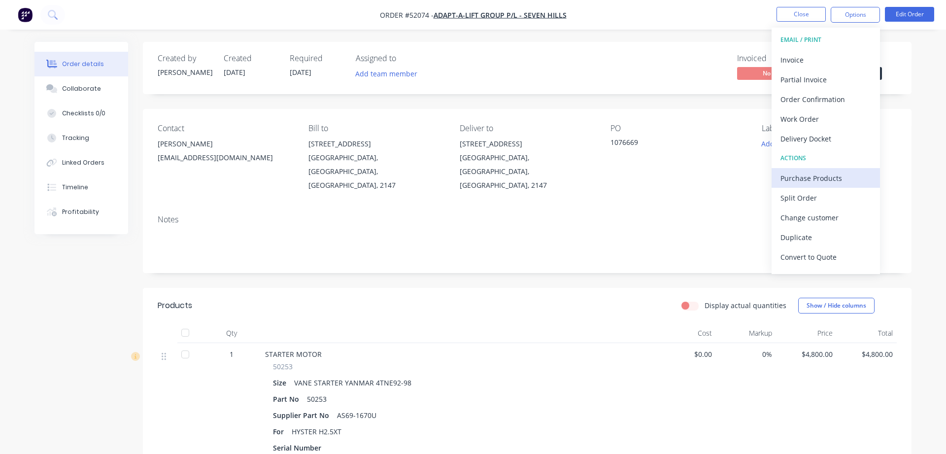
click at [821, 174] on div "Purchase Products" at bounding box center [825, 178] width 91 height 14
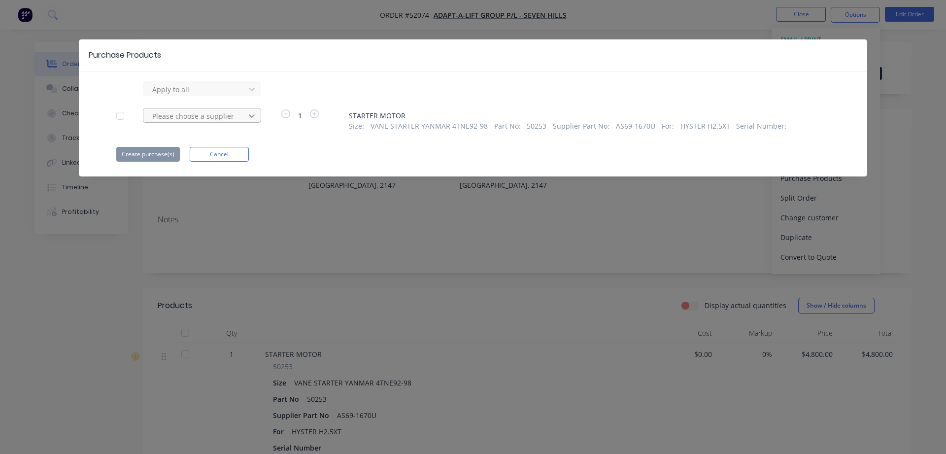
click at [251, 114] on icon at bounding box center [252, 116] width 10 height 10
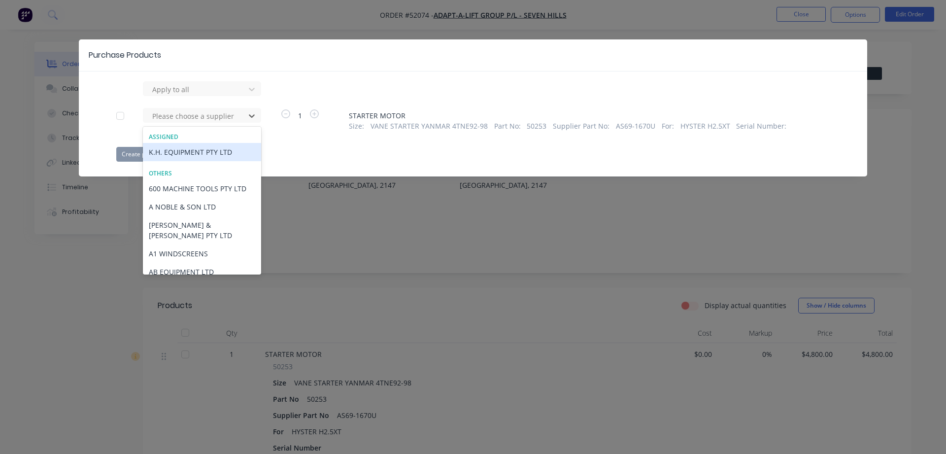
click at [199, 151] on div "K.H. EQUIPMENT PTY LTD" at bounding box center [202, 152] width 118 height 18
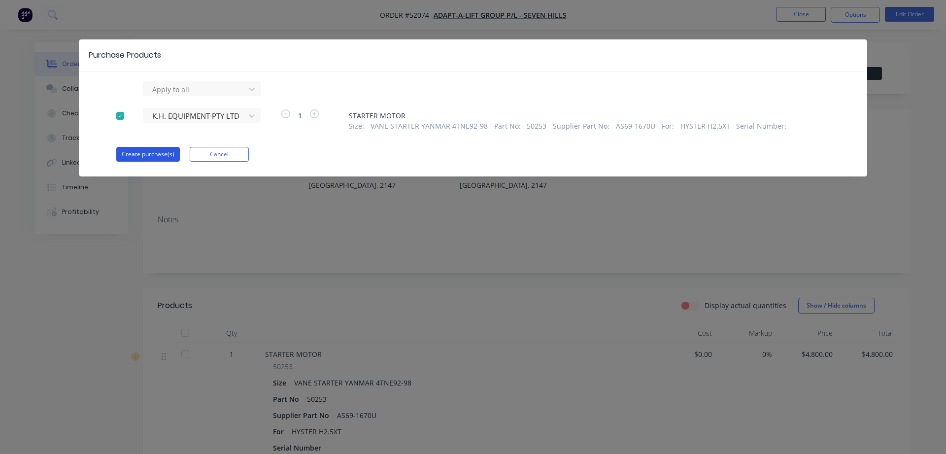
click at [148, 157] on button "Create purchase(s)" at bounding box center [148, 154] width 64 height 15
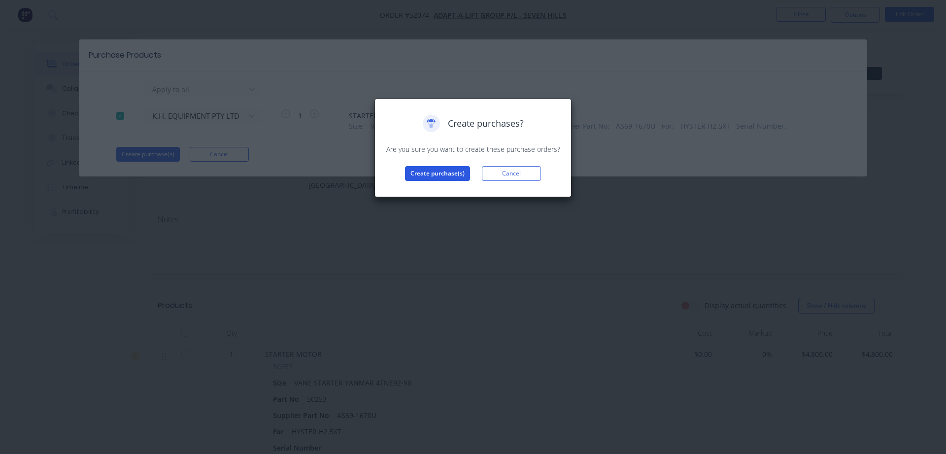
click at [438, 173] on button "Create purchase(s)" at bounding box center [437, 173] width 65 height 15
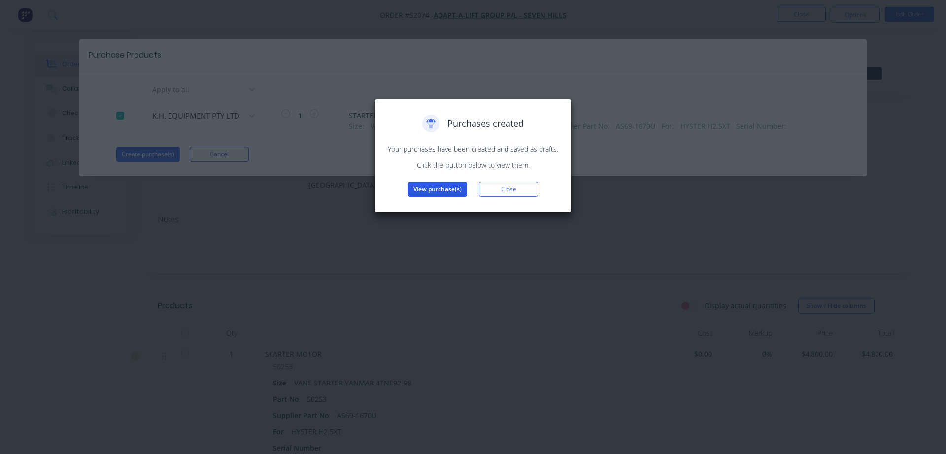
click at [436, 188] on button "View purchase(s)" at bounding box center [437, 189] width 59 height 15
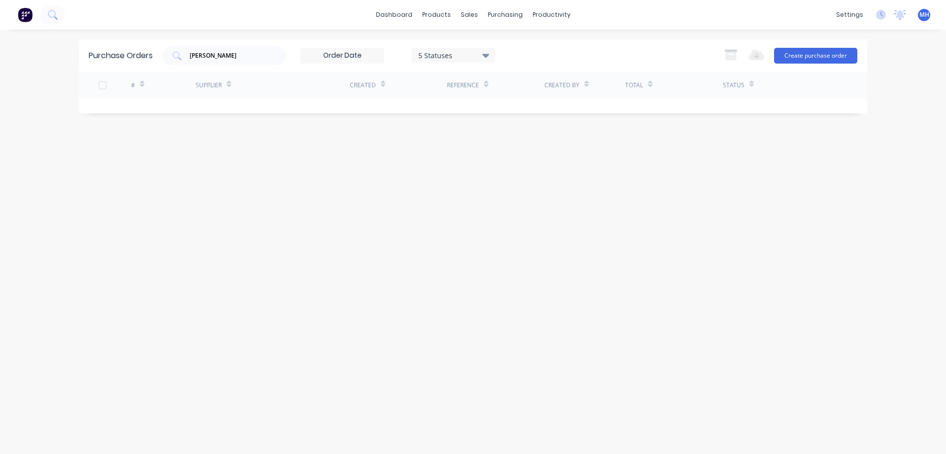
drag, startPoint x: 215, startPoint y: 50, endPoint x: 149, endPoint y: 57, distance: 65.9
click at [149, 57] on div "Purchase Orders [PERSON_NAME] 5 Statuses 5 Statuses Export to Excel (XLSX) Crea…" at bounding box center [473, 55] width 788 height 32
drag, startPoint x: 209, startPoint y: 57, endPoint x: 165, endPoint y: 58, distance: 44.3
click at [189, 58] on input "[PERSON_NAME]" at bounding box center [230, 56] width 82 height 10
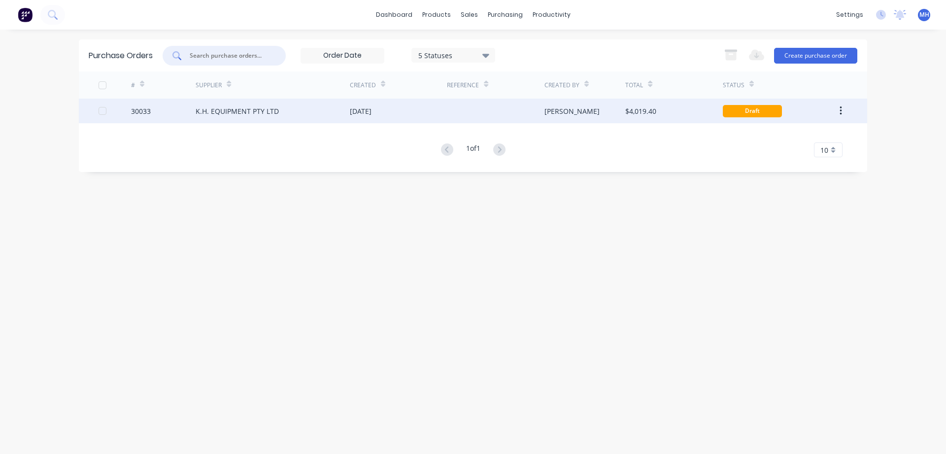
click at [297, 108] on div "K.H. EQUIPMENT PTY LTD" at bounding box center [273, 111] width 154 height 25
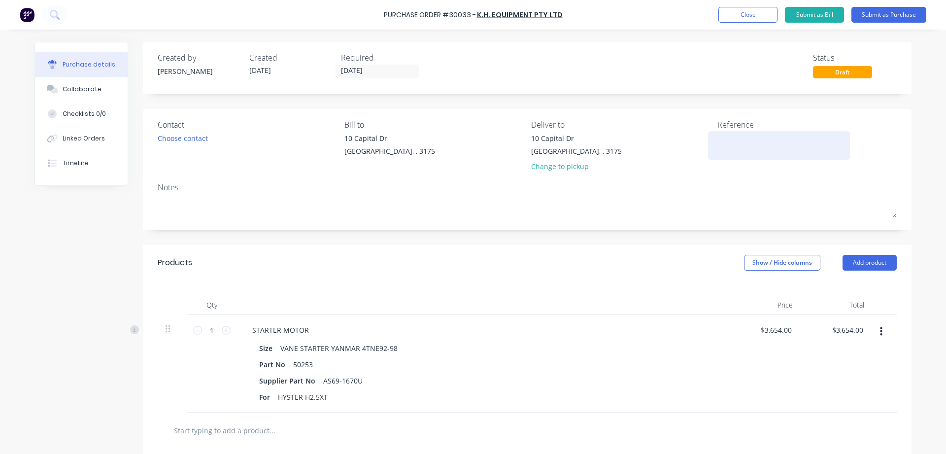
click at [726, 143] on textarea at bounding box center [778, 144] width 123 height 22
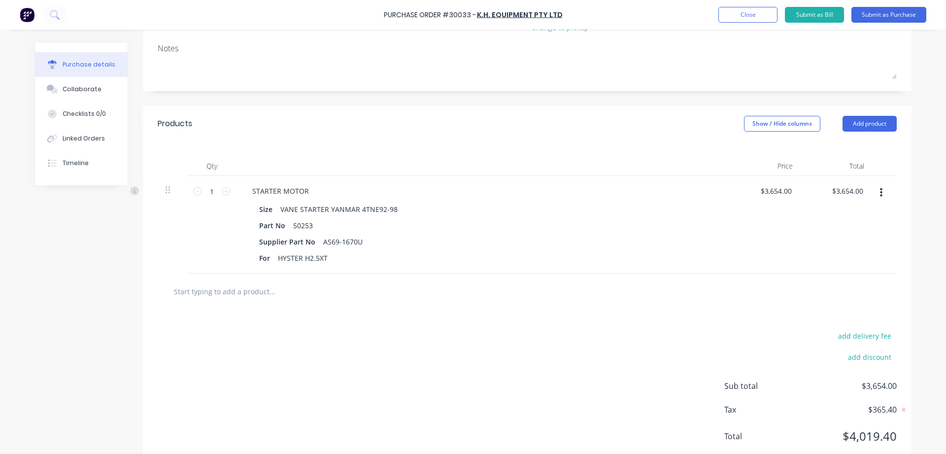
scroll to position [165, 0]
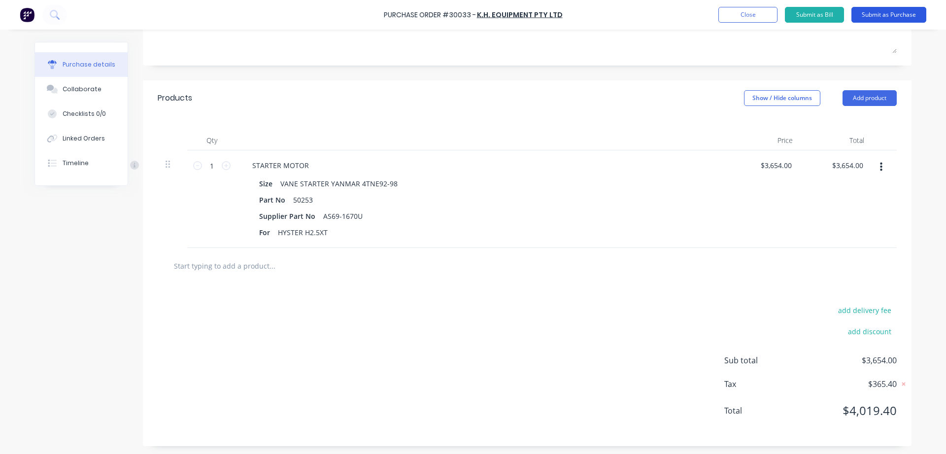
type textarea "STARTER MOTOR"
type textarea "x"
type textarea "STARTER MOTOR"
click at [897, 15] on button "Submit as Purchase" at bounding box center [888, 15] width 75 height 16
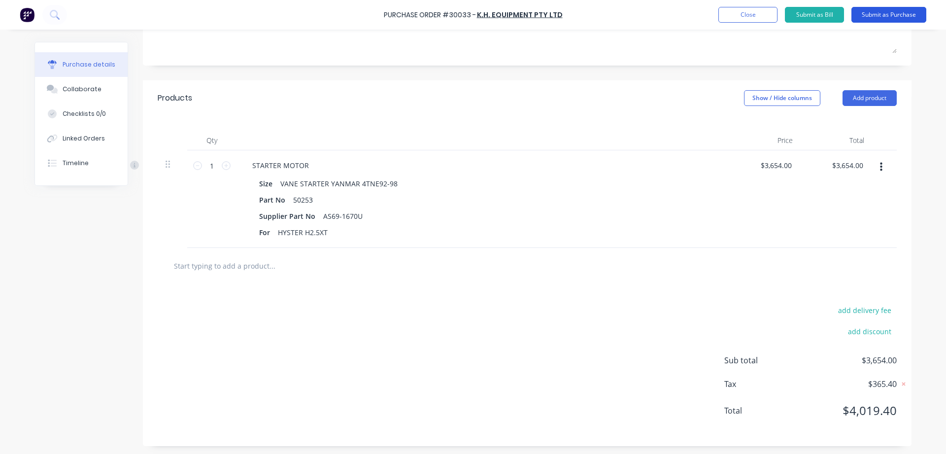
scroll to position [0, 0]
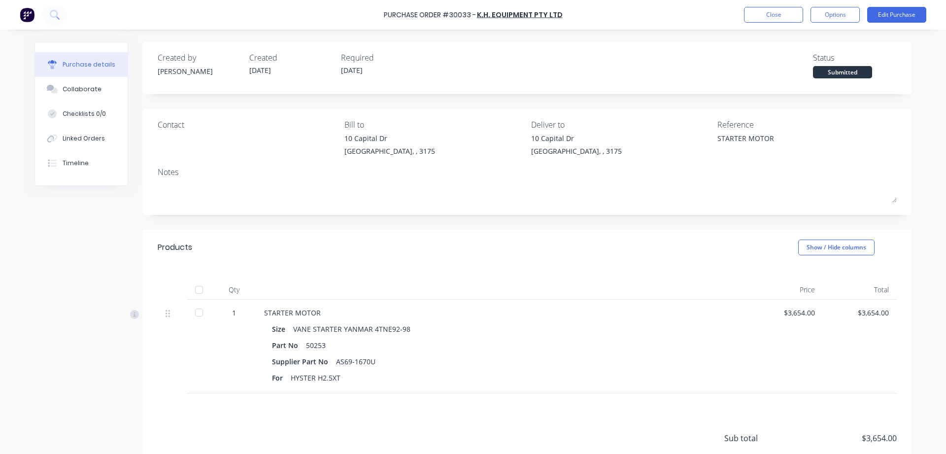
click at [835, 23] on div "Purchase Order #30033 - K.H. EQUIPMENT PTY LTD Close Options Edit Purchase" at bounding box center [473, 15] width 946 height 30
click at [836, 17] on button "Options" at bounding box center [834, 15] width 49 height 16
click at [805, 43] on div "Print / Email" at bounding box center [813, 40] width 76 height 14
click at [793, 59] on div "With pricing" at bounding box center [813, 60] width 76 height 14
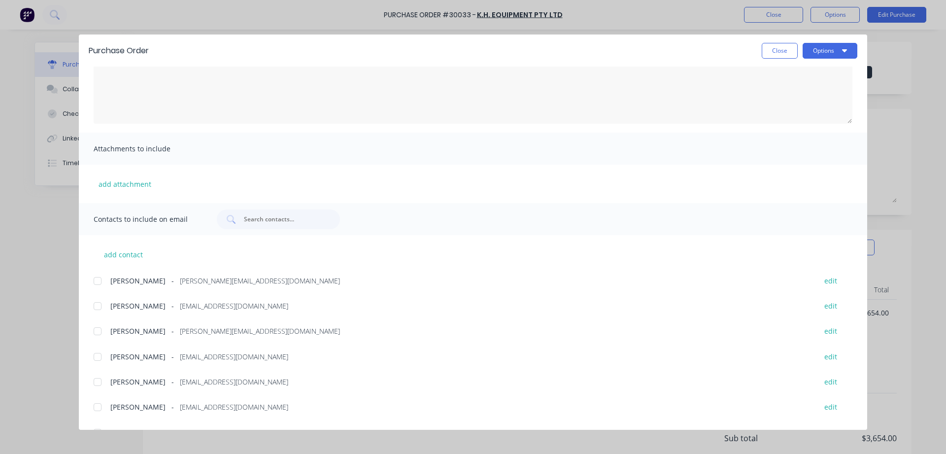
scroll to position [103, 0]
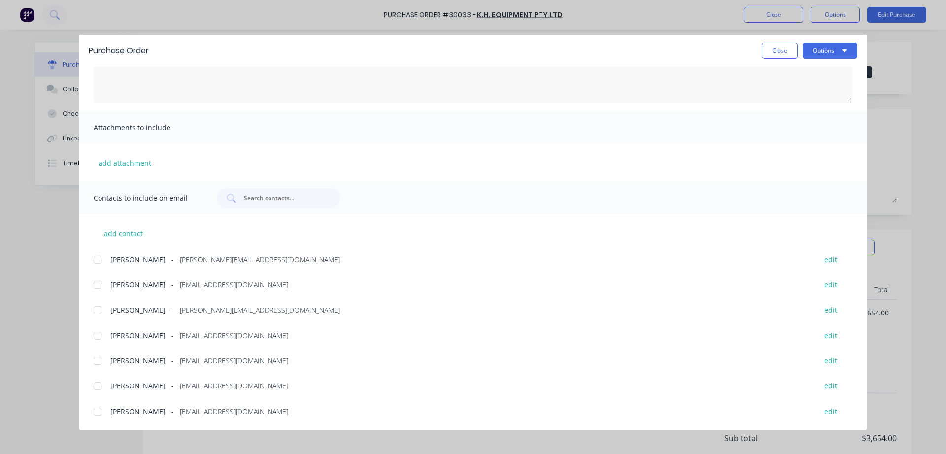
click at [94, 287] on div at bounding box center [98, 285] width 20 height 20
click at [824, 47] on button "Options" at bounding box center [829, 51] width 55 height 16
click at [795, 116] on div "Email" at bounding box center [810, 115] width 76 height 14
click at [772, 54] on button "Close" at bounding box center [780, 51] width 36 height 16
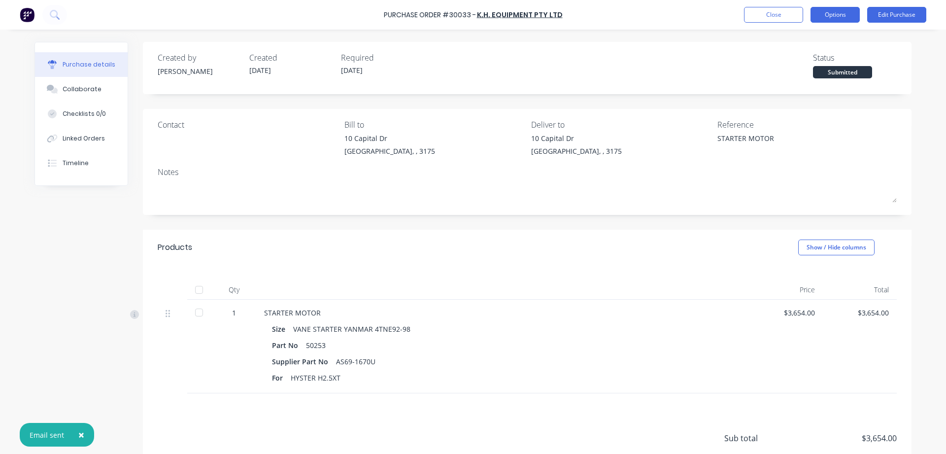
click at [842, 13] on button "Options" at bounding box center [834, 15] width 49 height 16
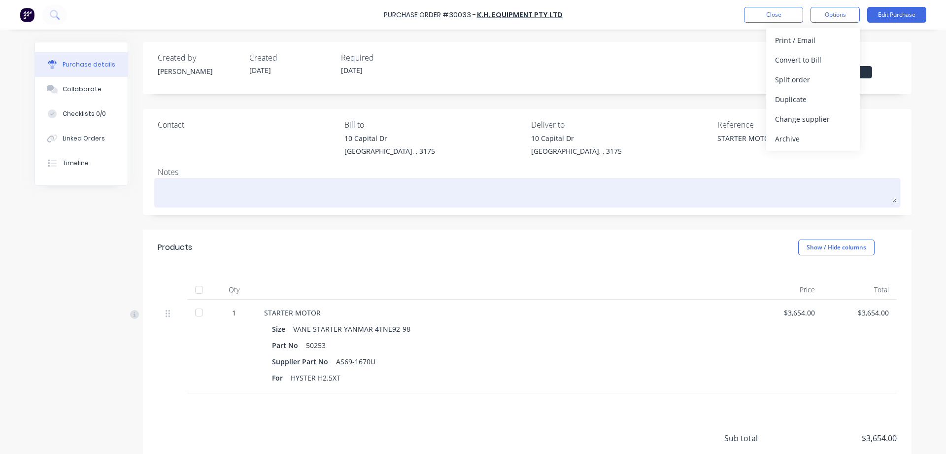
type textarea "x"
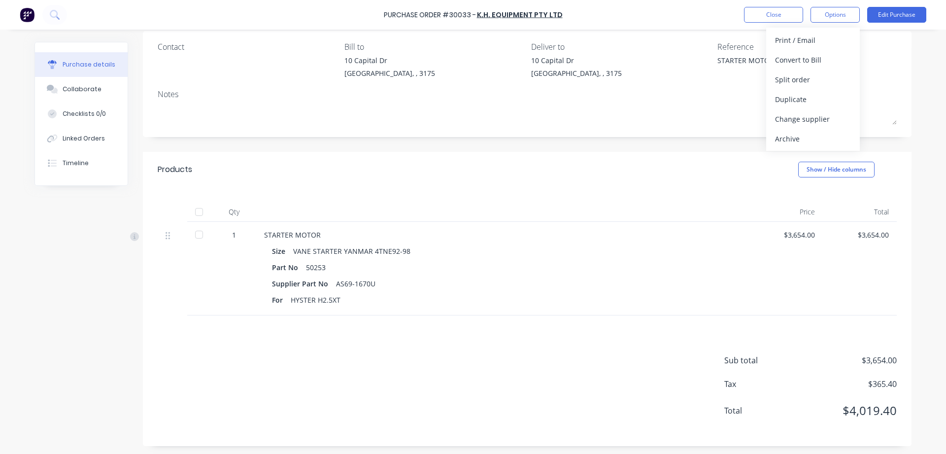
scroll to position [0, 0]
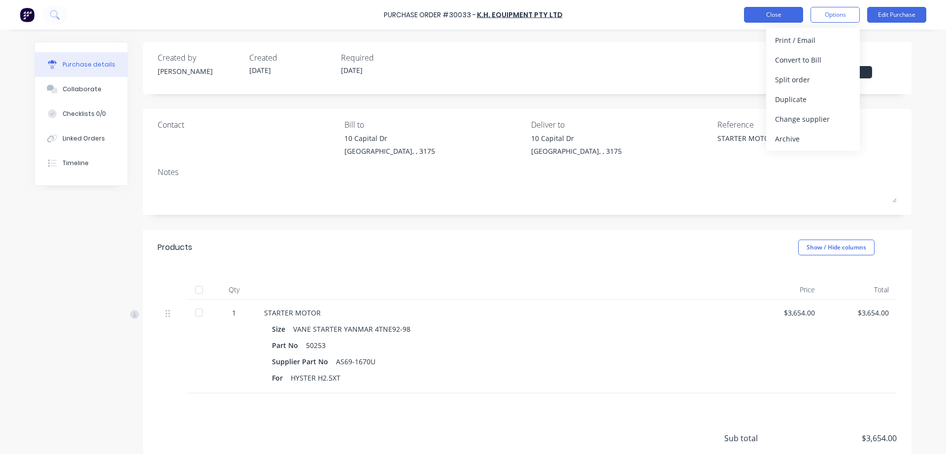
click at [770, 18] on button "Close" at bounding box center [773, 15] width 59 height 16
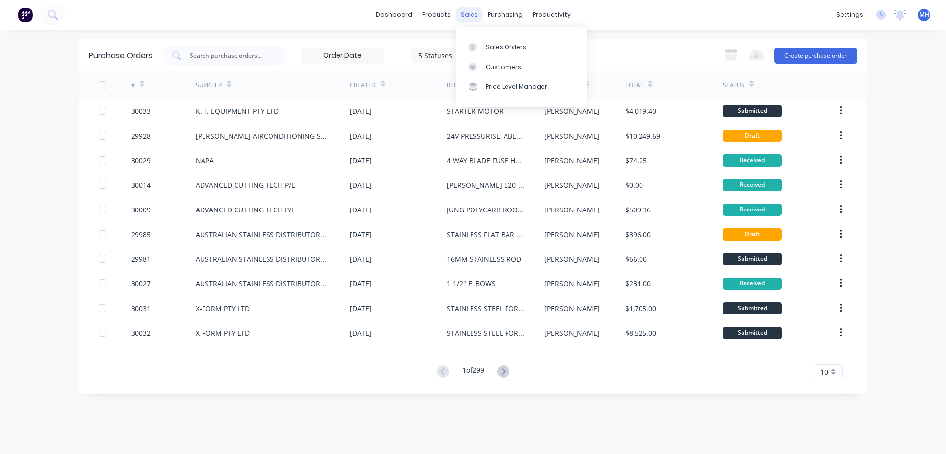
click at [471, 15] on div "sales" at bounding box center [469, 14] width 27 height 15
click at [492, 45] on div "Sales Orders" at bounding box center [506, 47] width 40 height 9
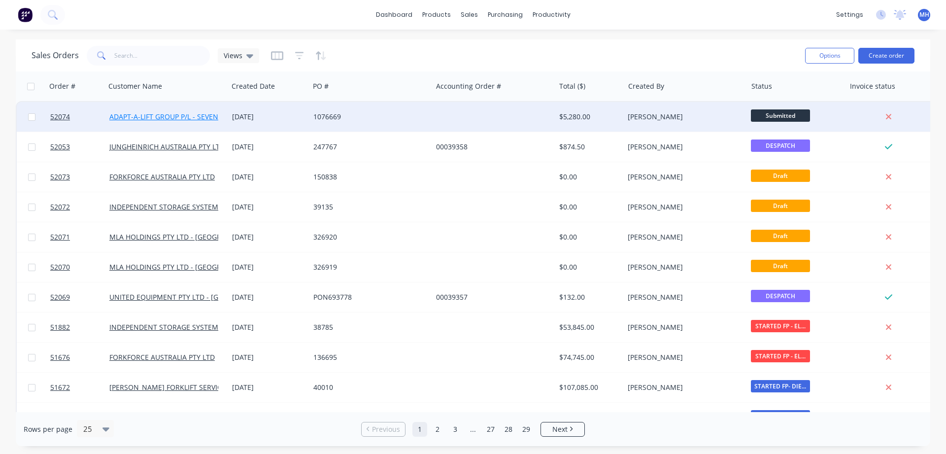
click at [210, 119] on link "ADAPT-A-LIFT GROUP P/L - SEVEN HILLS" at bounding box center [173, 116] width 129 height 9
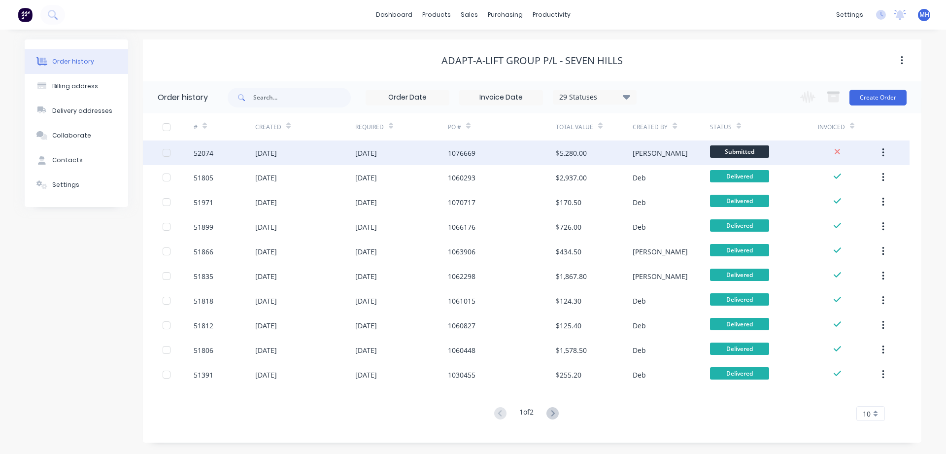
click at [312, 158] on div "[DATE]" at bounding box center [305, 152] width 100 height 25
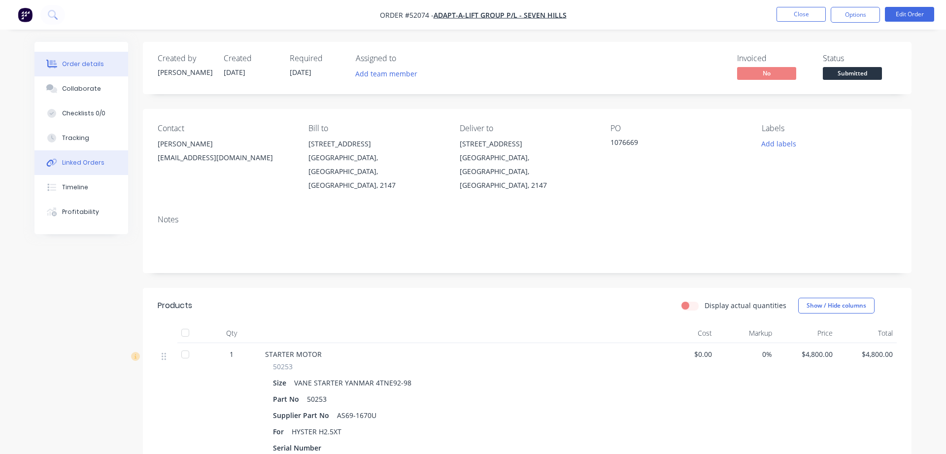
click at [78, 163] on div "Linked Orders" at bounding box center [83, 162] width 42 height 9
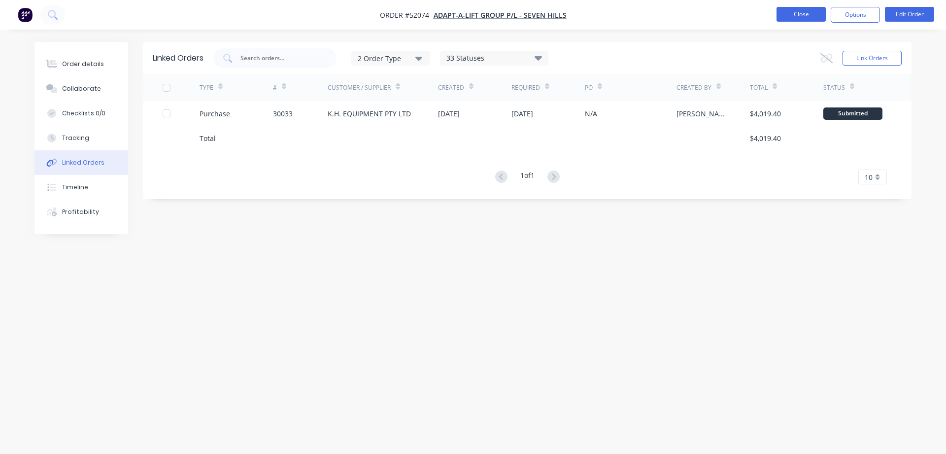
click at [794, 15] on button "Close" at bounding box center [800, 14] width 49 height 15
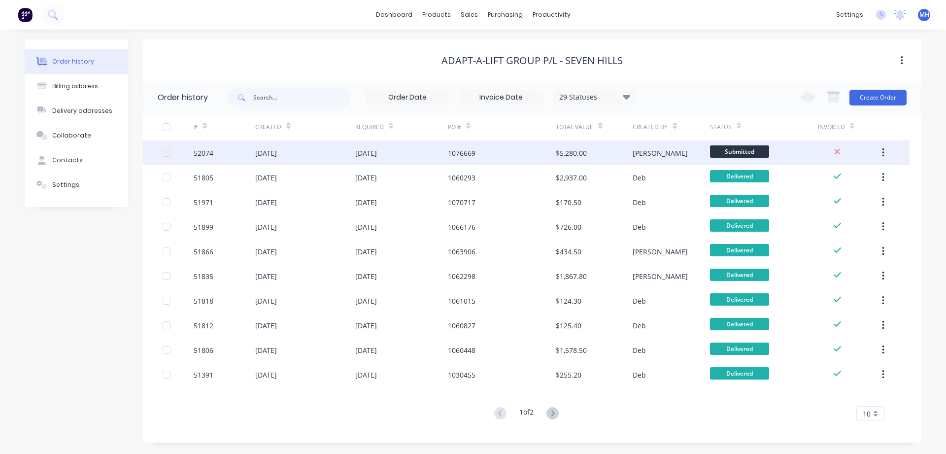
click at [332, 157] on div "[DATE]" at bounding box center [305, 152] width 100 height 25
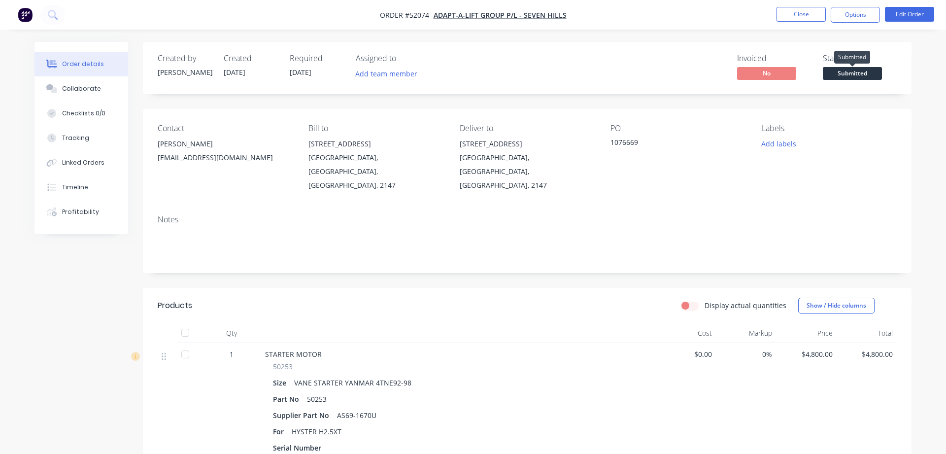
click at [847, 72] on span "Submitted" at bounding box center [852, 73] width 59 height 12
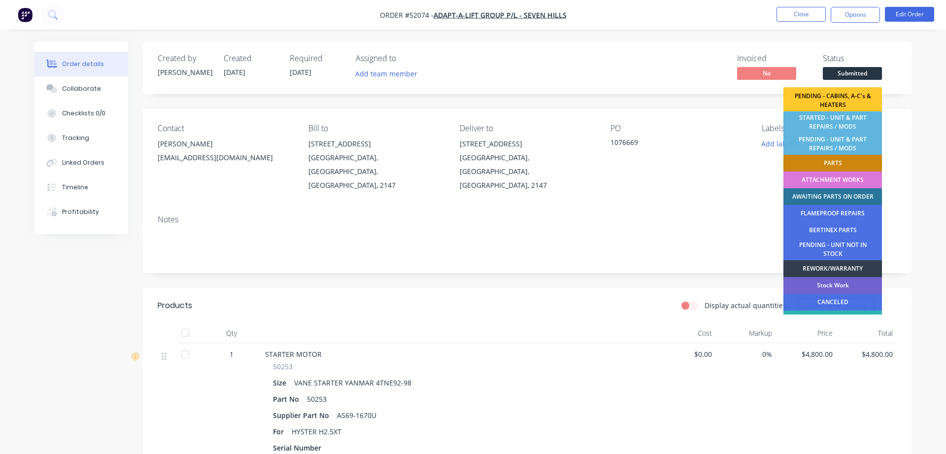
scroll to position [168, 0]
click at [823, 199] on div "AWAITING PARTS ON ORDER" at bounding box center [832, 196] width 99 height 17
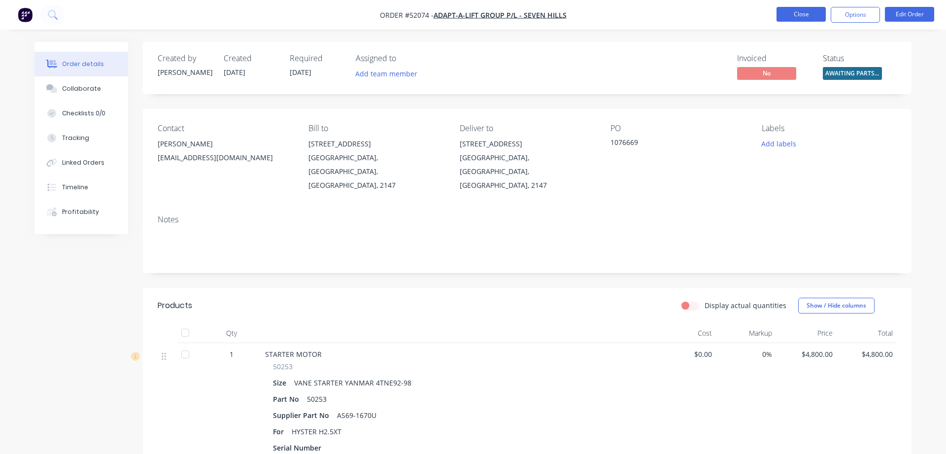
click at [806, 14] on button "Close" at bounding box center [800, 14] width 49 height 15
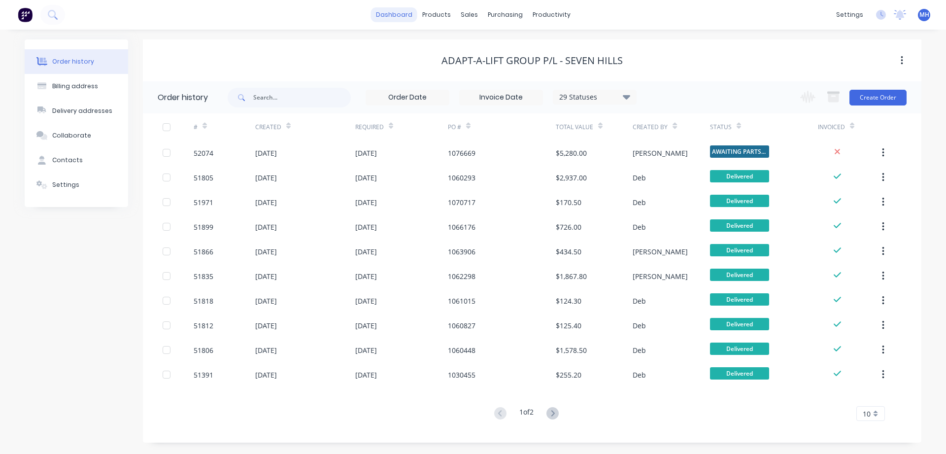
click at [388, 15] on link "dashboard" at bounding box center [394, 14] width 46 height 15
